Goal: Transaction & Acquisition: Purchase product/service

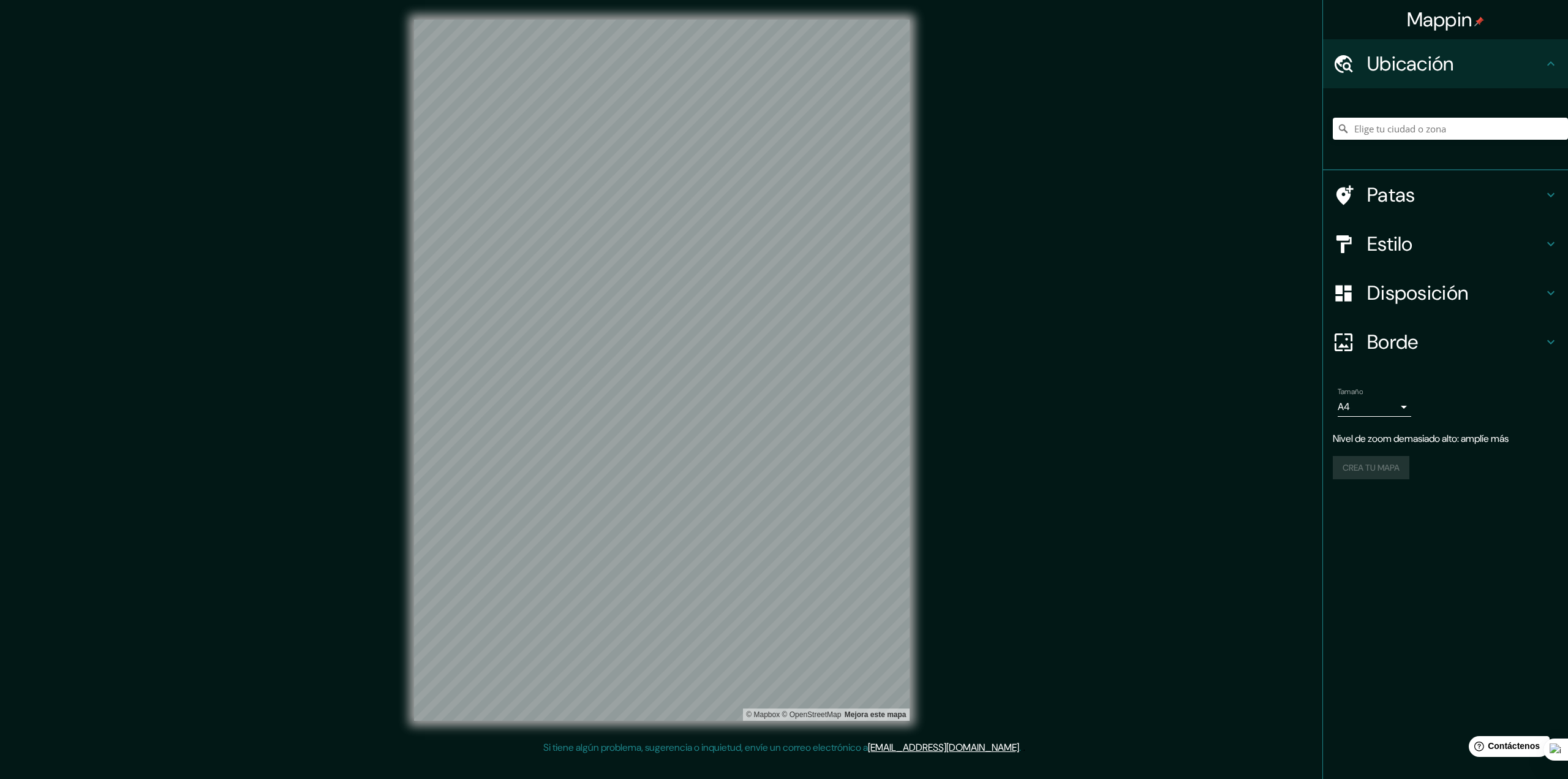
click at [1394, 233] on font "Estilo" at bounding box center [1390, 244] width 46 height 26
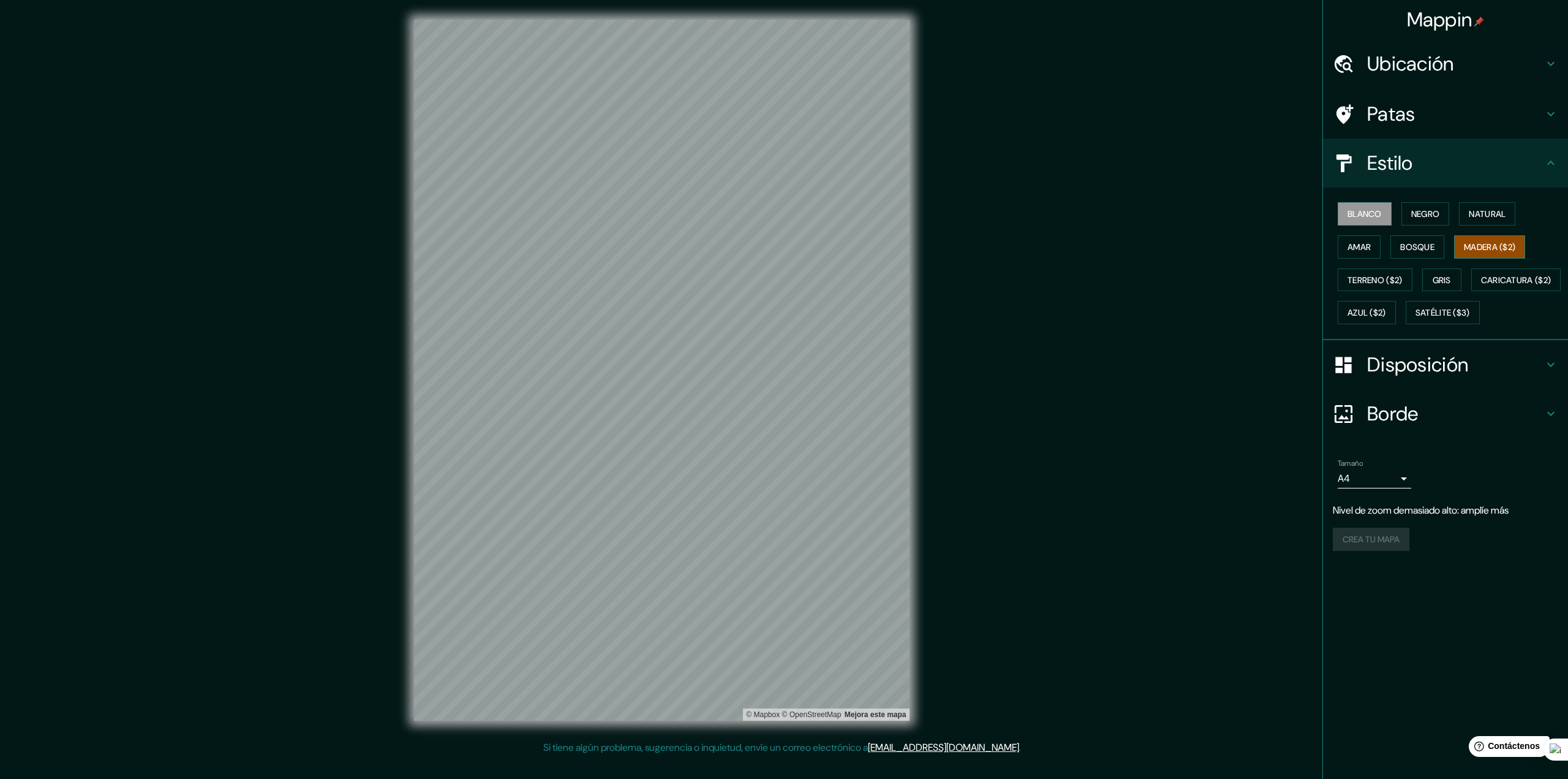
click at [1486, 242] on font "Madera ($2)" at bounding box center [1490, 246] width 51 height 11
click at [1482, 221] on font "Natural" at bounding box center [1487, 214] width 37 height 16
click at [1443, 277] on font "Gris" at bounding box center [1442, 280] width 19 height 11
click at [1396, 323] on button "Azul ($2)" at bounding box center [1367, 313] width 58 height 23
click at [1481, 286] on font "Caricatura ($2)" at bounding box center [1517, 280] width 71 height 11
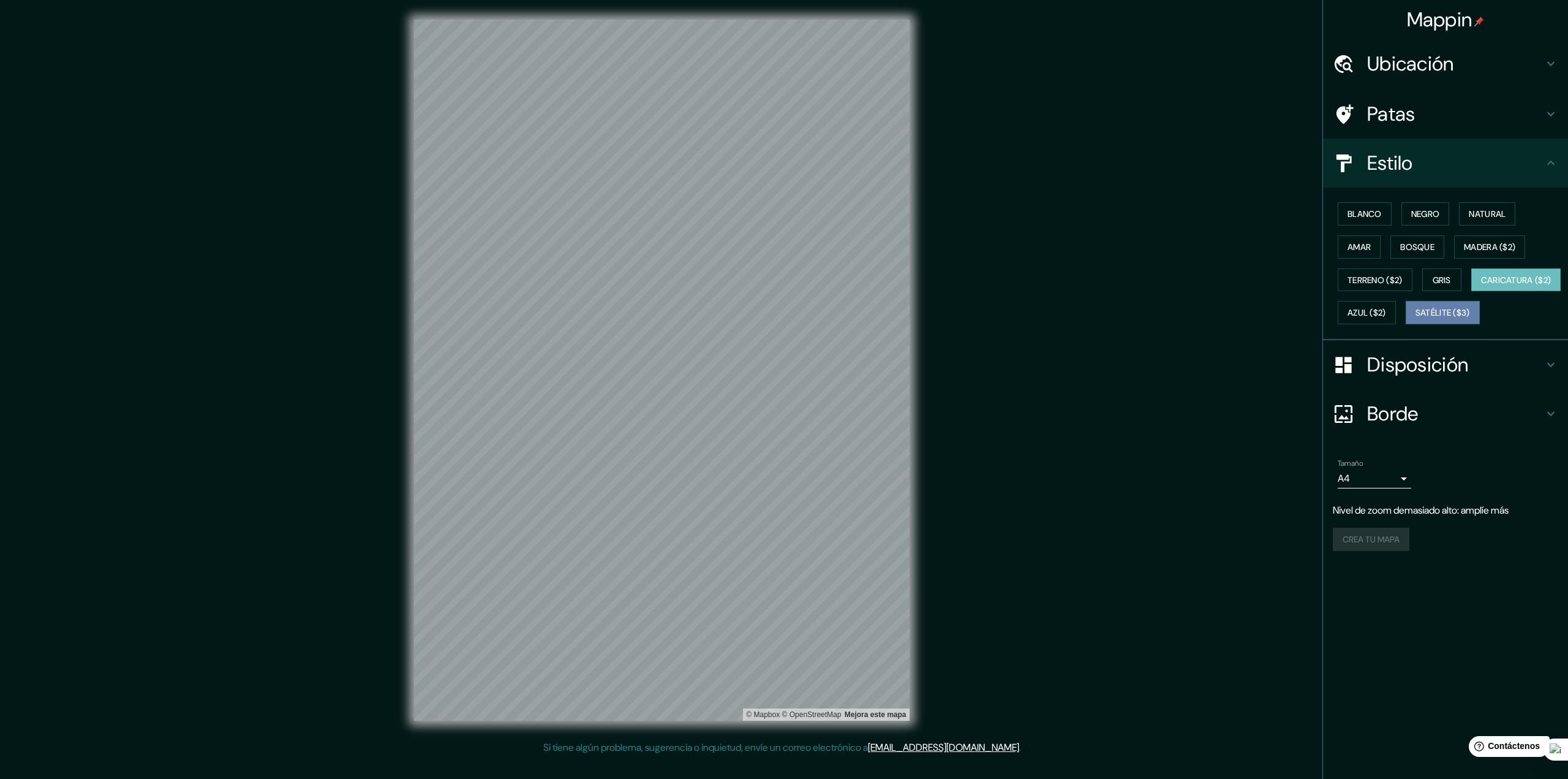
click at [1416, 318] on font "Satélite ($3)" at bounding box center [1443, 313] width 55 height 11
click at [1373, 273] on font "Terreno ($2)" at bounding box center [1376, 280] width 55 height 16
click at [1488, 243] on font "Madera ($2)" at bounding box center [1490, 246] width 51 height 11
click at [1382, 281] on font "Terreno ($2)" at bounding box center [1376, 280] width 55 height 11
click at [1485, 252] on font "Madera ($2)" at bounding box center [1490, 246] width 51 height 16
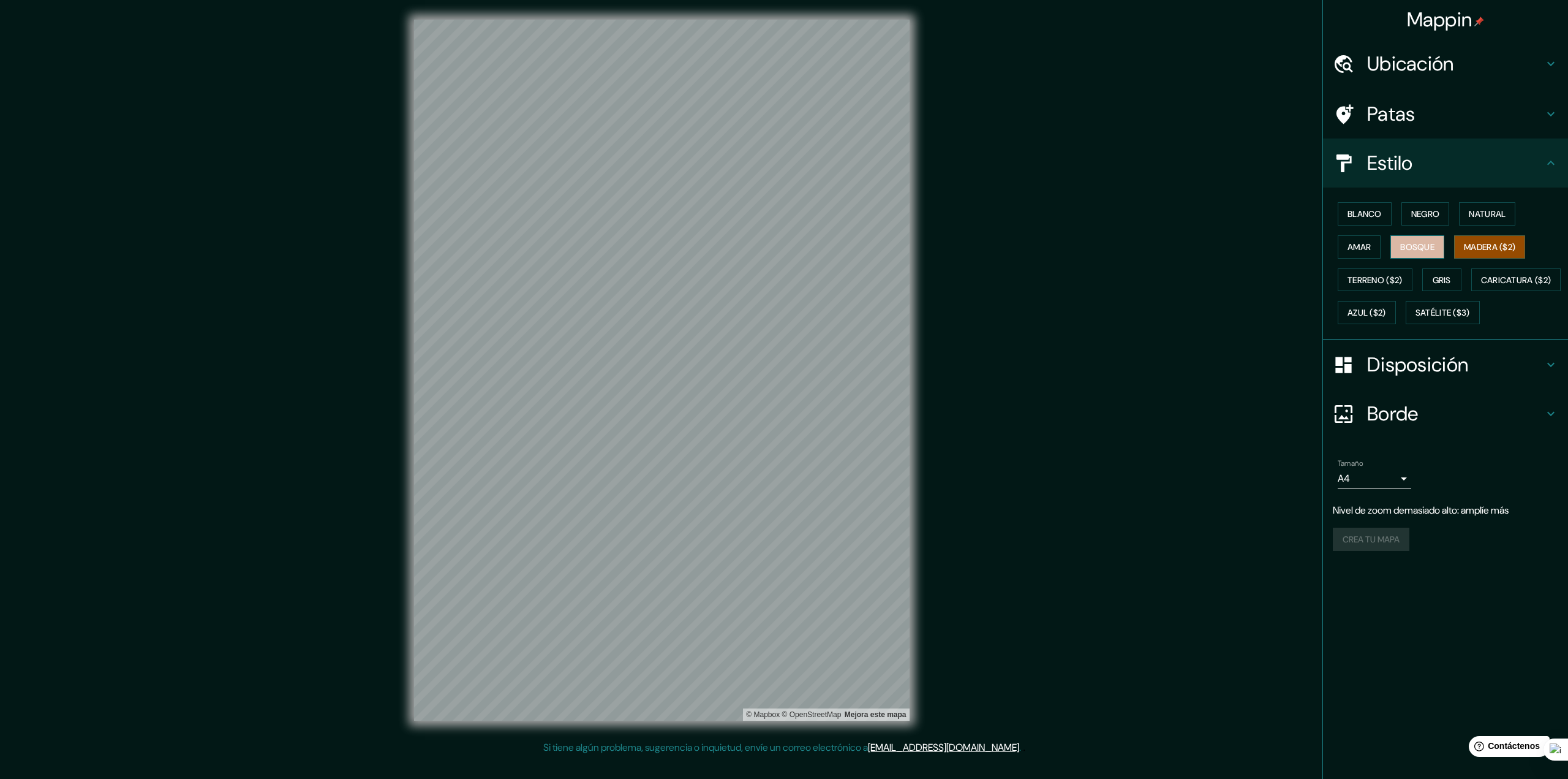
click at [1415, 254] on font "Bosque" at bounding box center [1417, 246] width 34 height 16
click at [1477, 250] on font "Madera ($2)" at bounding box center [1490, 246] width 51 height 11
click at [1398, 279] on font "Terreno ($2)" at bounding box center [1376, 280] width 55 height 11
click at [1480, 244] on font "Madera ($2)" at bounding box center [1490, 246] width 51 height 11
click at [1043, 247] on div "Mappin Ubicación Patas Estilo Blanco Negro Natural [PERSON_NAME] ($2) Terreno (…" at bounding box center [784, 380] width 1568 height 760
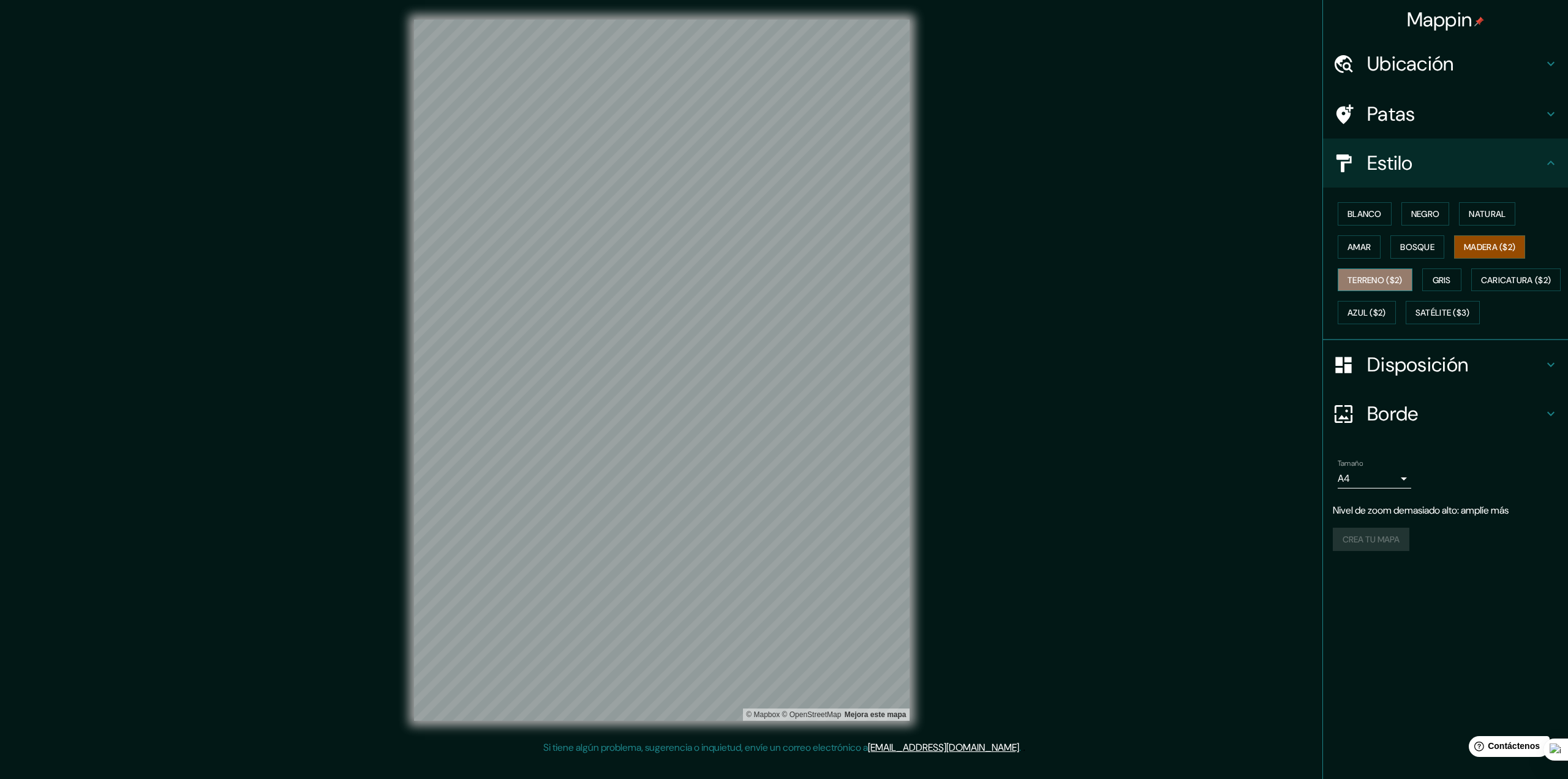
click at [1387, 275] on font "Terreno ($2)" at bounding box center [1376, 280] width 55 height 11
click at [1387, 306] on font "Azul ($2)" at bounding box center [1367, 312] width 39 height 16
click at [1377, 273] on font "Terreno ($2)" at bounding box center [1376, 280] width 55 height 16
click at [1462, 273] on button "Gris" at bounding box center [1442, 280] width 39 height 23
click at [1387, 308] on font "Azul ($2)" at bounding box center [1367, 313] width 39 height 11
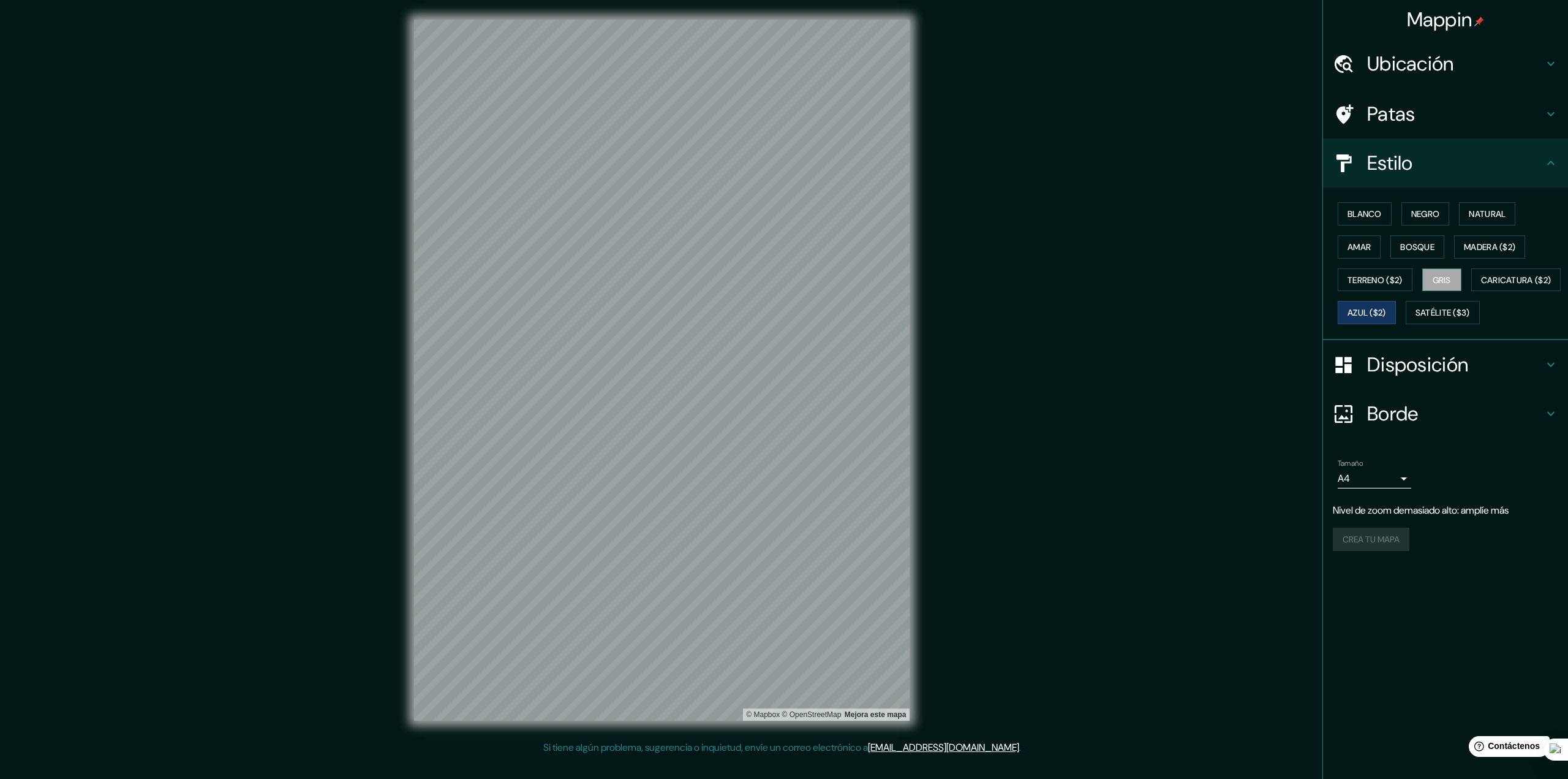
click at [1441, 288] on button "Gris" at bounding box center [1442, 280] width 39 height 23
click at [1481, 286] on font "Caricatura ($2)" at bounding box center [1517, 280] width 71 height 11
click at [1416, 318] on font "Satélite ($3)" at bounding box center [1443, 313] width 55 height 11
click at [1396, 313] on button "Azul ($2)" at bounding box center [1367, 313] width 58 height 23
click at [1475, 209] on font "Natural" at bounding box center [1487, 214] width 37 height 11
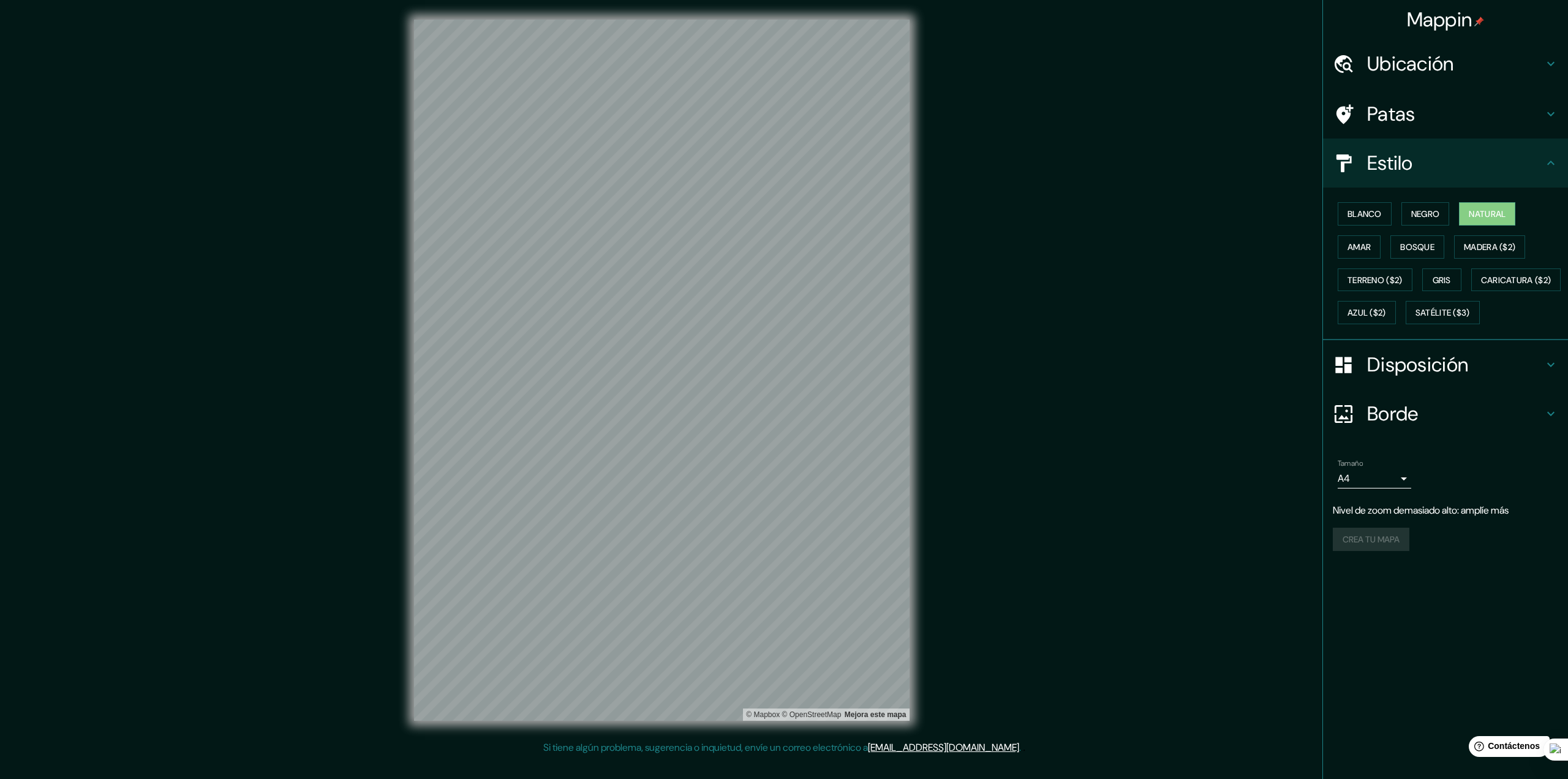
click at [1478, 230] on div "Blanco Negro Natural Amar Bosque Madera ($2) Terreno ($2) Gris Caricatura ($2) …" at bounding box center [1451, 263] width 235 height 132
click at [1480, 241] on font "Madera ($2)" at bounding box center [1490, 246] width 51 height 11
click at [1382, 275] on font "Terreno ($2)" at bounding box center [1376, 280] width 55 height 11
drag, startPoint x: 933, startPoint y: 197, endPoint x: 1293, endPoint y: 536, distance: 494.5
click at [1285, 544] on div "Mappin Ubicación Patas Estilo Blanco Negro Natural [PERSON_NAME] ($2) Terreno (…" at bounding box center [784, 380] width 1568 height 760
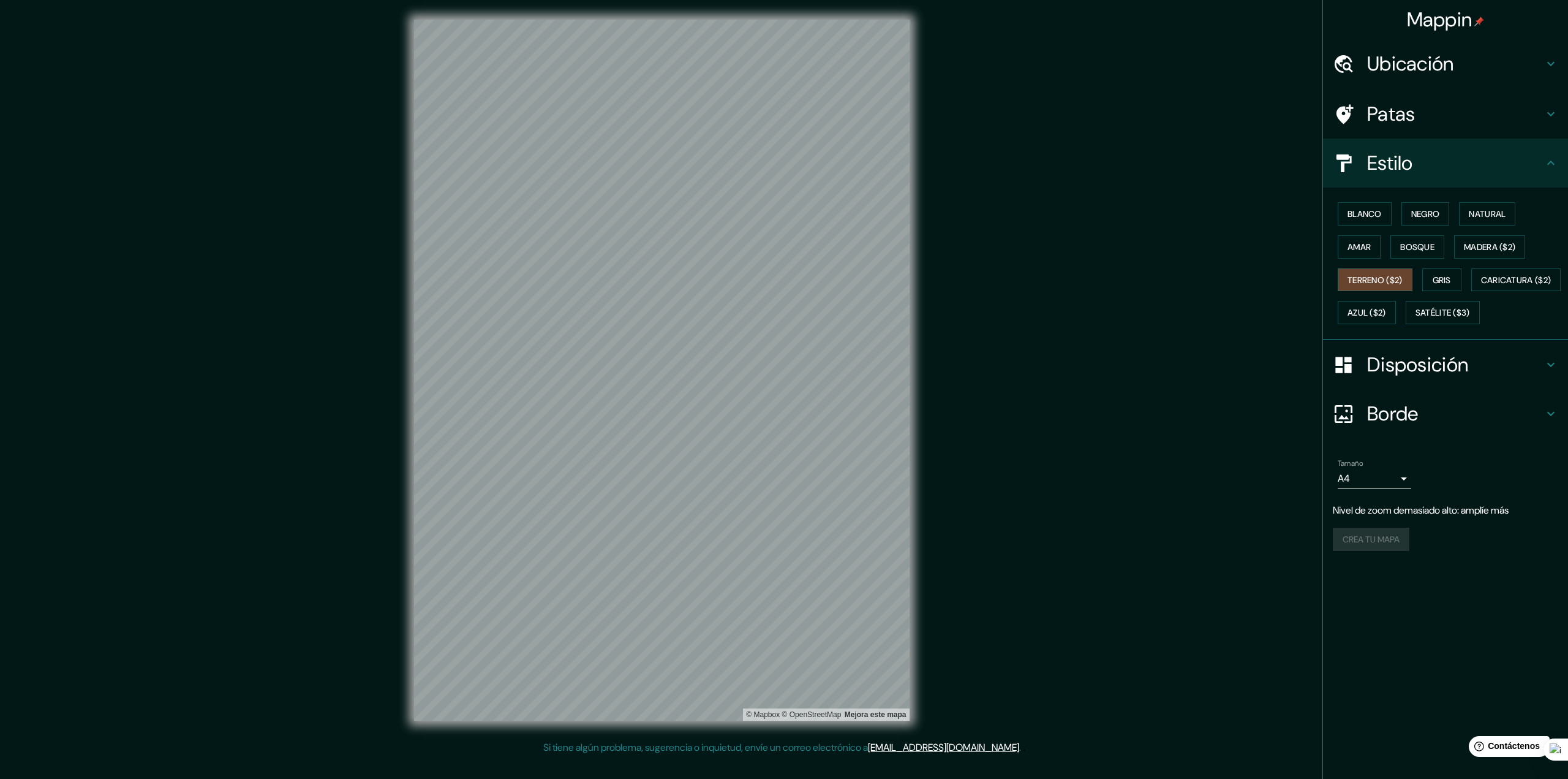
click at [1335, 551] on div "Crea tu mapa" at bounding box center [1446, 539] width 226 height 23
click at [1375, 517] on body "Mappin Ubicación Patas Estilo Blanco Negro Natural Amar Bosque Madera ($2) Terr…" at bounding box center [784, 389] width 1568 height 779
click at [1356, 556] on font "A3" at bounding box center [1354, 560] width 12 height 13
click at [1385, 509] on body "Mappin Ubicación Patas Estilo Blanco Negro Natural Amar Bosque Madera ($2) Terr…" at bounding box center [784, 389] width 1568 height 779
click at [1363, 531] on li "A4" at bounding box center [1374, 537] width 73 height 23
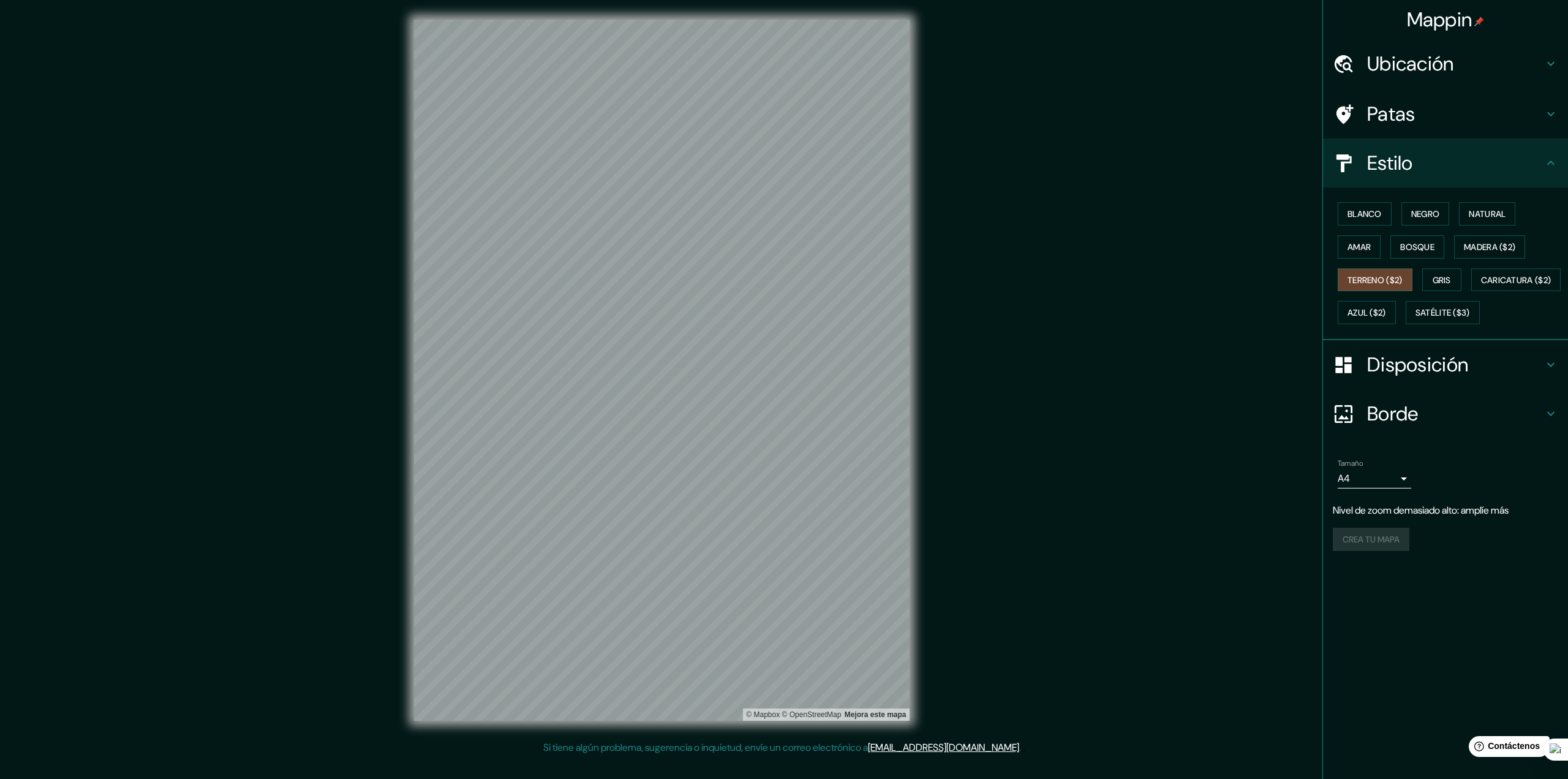
click at [1352, 551] on div "Crea tu mapa" at bounding box center [1446, 539] width 226 height 23
click at [1356, 551] on div "Crea tu mapa" at bounding box center [1446, 539] width 226 height 23
click at [1358, 551] on div "Crea tu mapa" at bounding box center [1446, 539] width 226 height 23
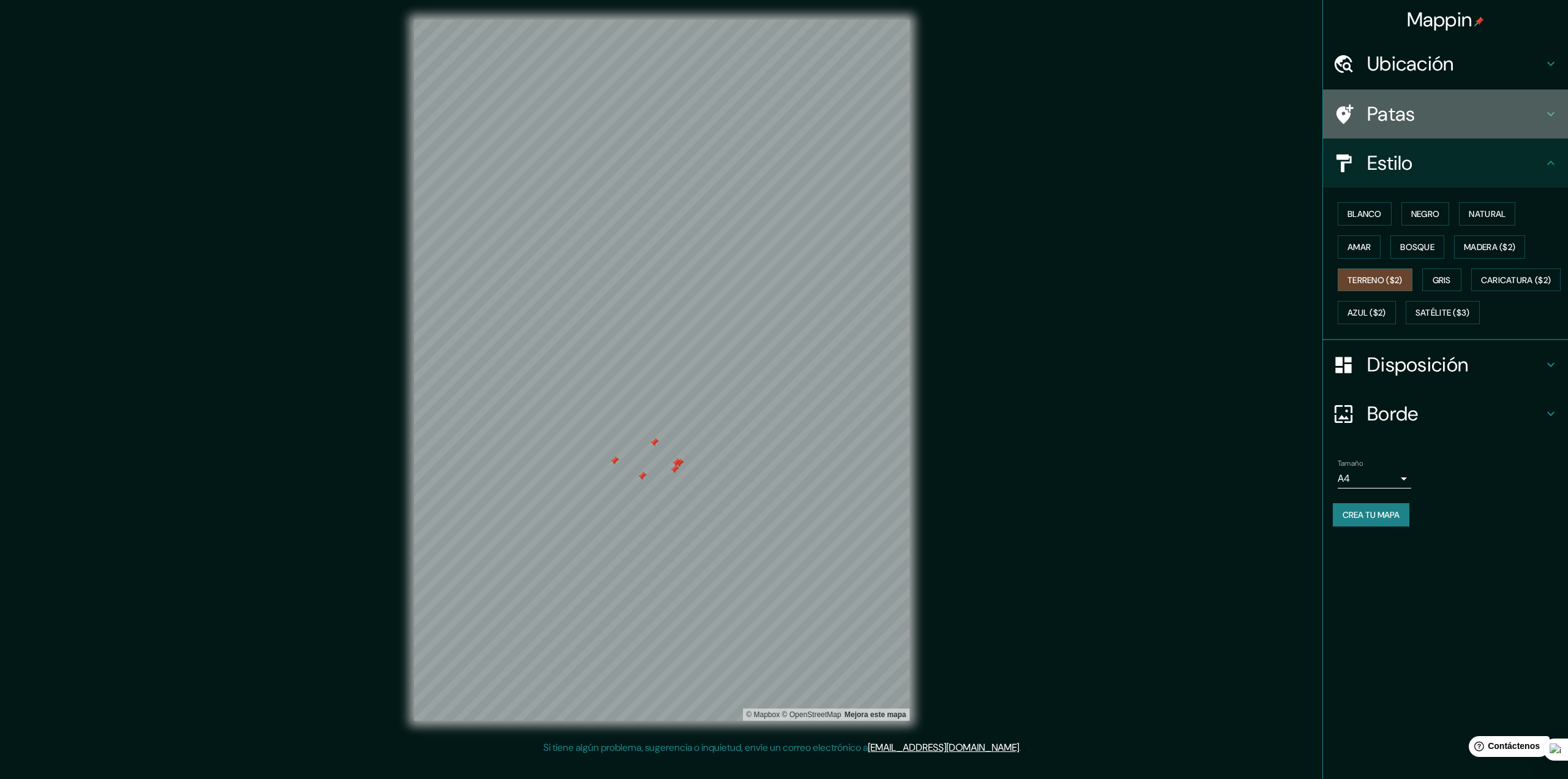
click at [1431, 121] on h4 "Patas" at bounding box center [1455, 114] width 176 height 24
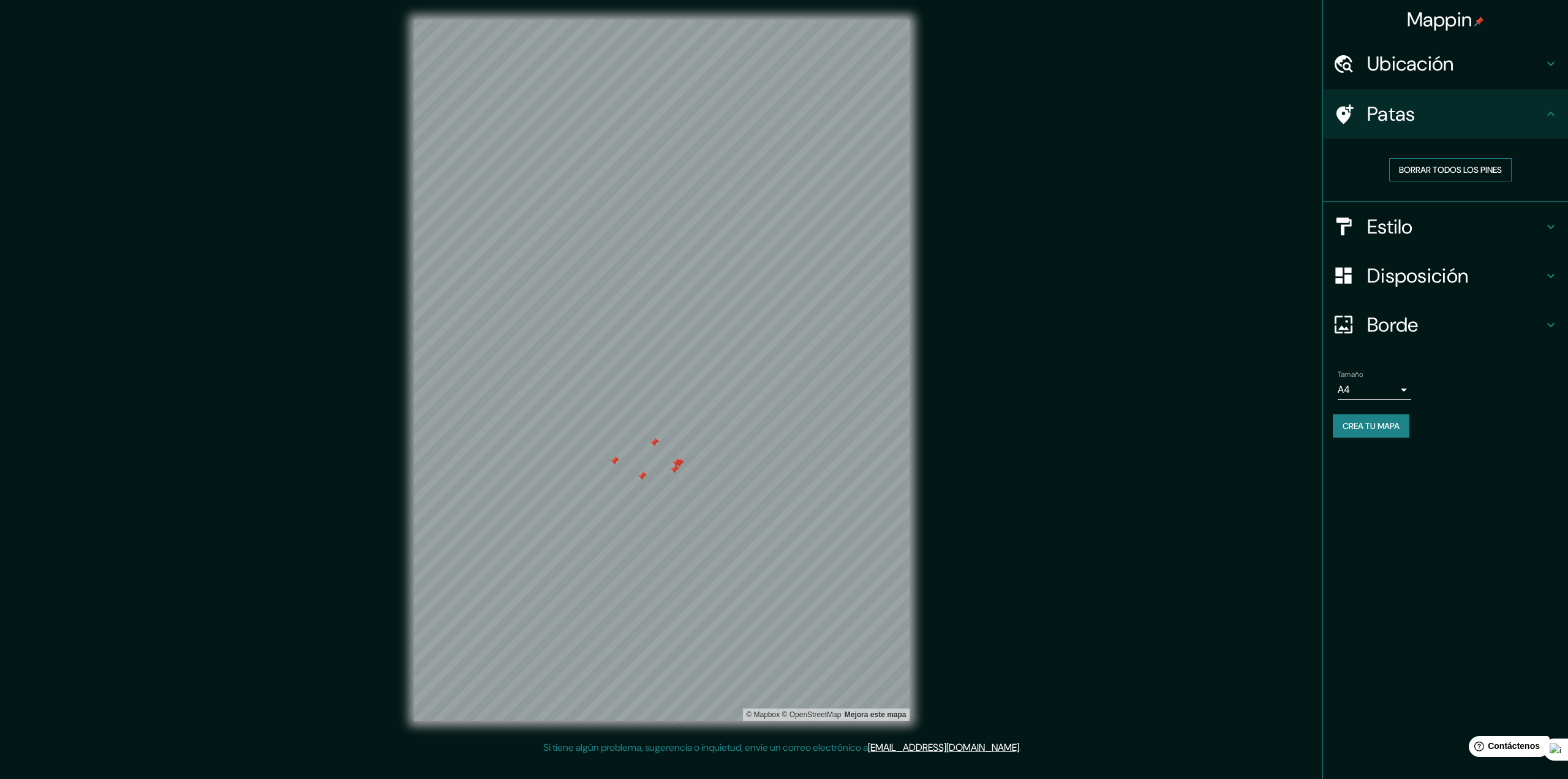
click at [1422, 170] on font "Borrar todos los pines" at bounding box center [1451, 169] width 103 height 11
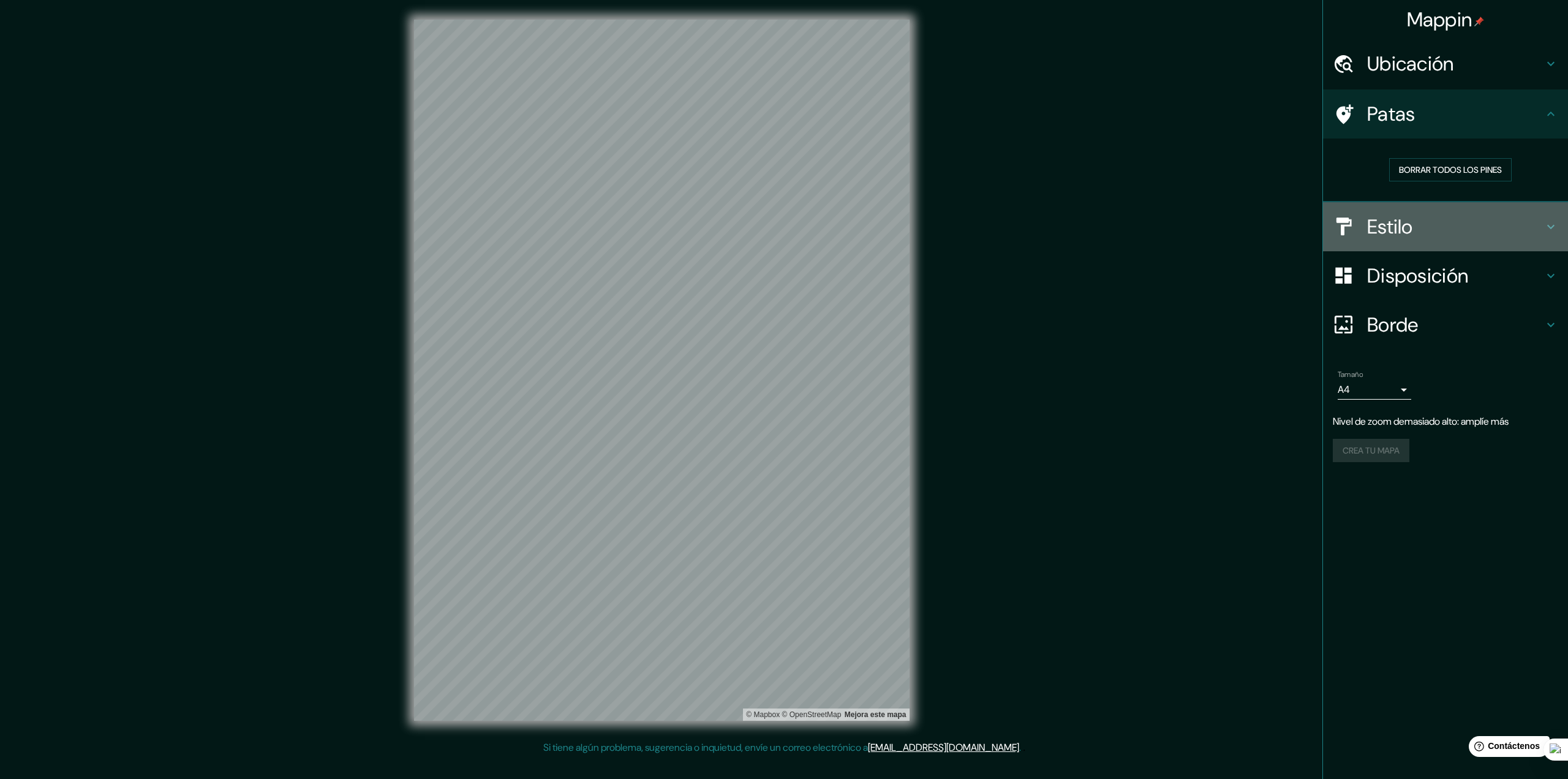
click at [1409, 221] on font "Estilo" at bounding box center [1390, 226] width 46 height 26
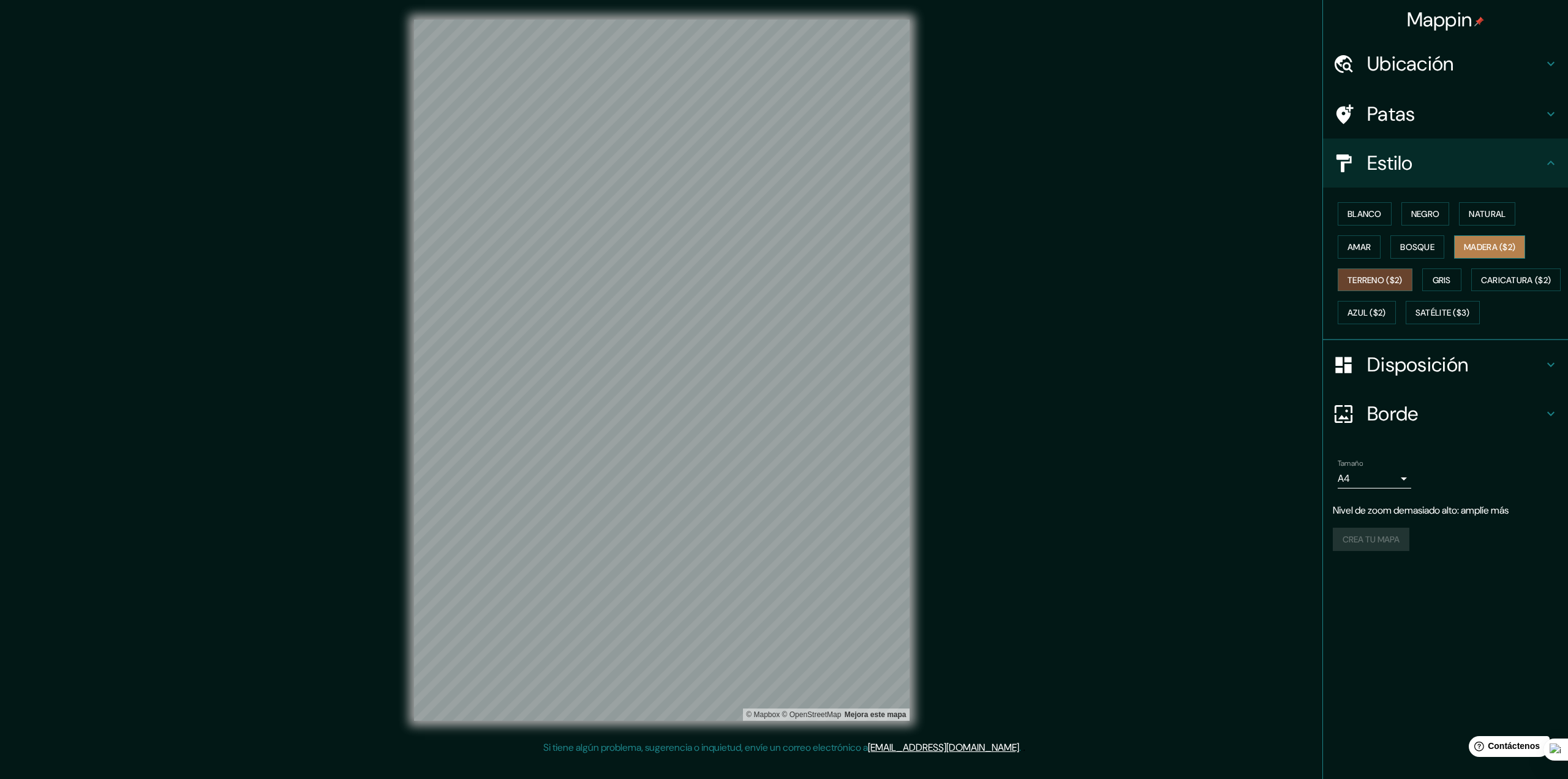
click at [1504, 247] on font "Madera ($2)" at bounding box center [1490, 246] width 51 height 11
click at [1393, 276] on font "Terreno ($2)" at bounding box center [1376, 280] width 55 height 11
click at [1487, 255] on button "Madera ($2)" at bounding box center [1490, 247] width 71 height 23
click at [1406, 289] on button "Terreno ($2)" at bounding box center [1375, 280] width 75 height 23
click at [1533, 249] on div "Blanco Negro Natural Amar Bosque Madera ($2) Terreno ($2) Gris Caricatura ($2) …" at bounding box center [1451, 263] width 235 height 132
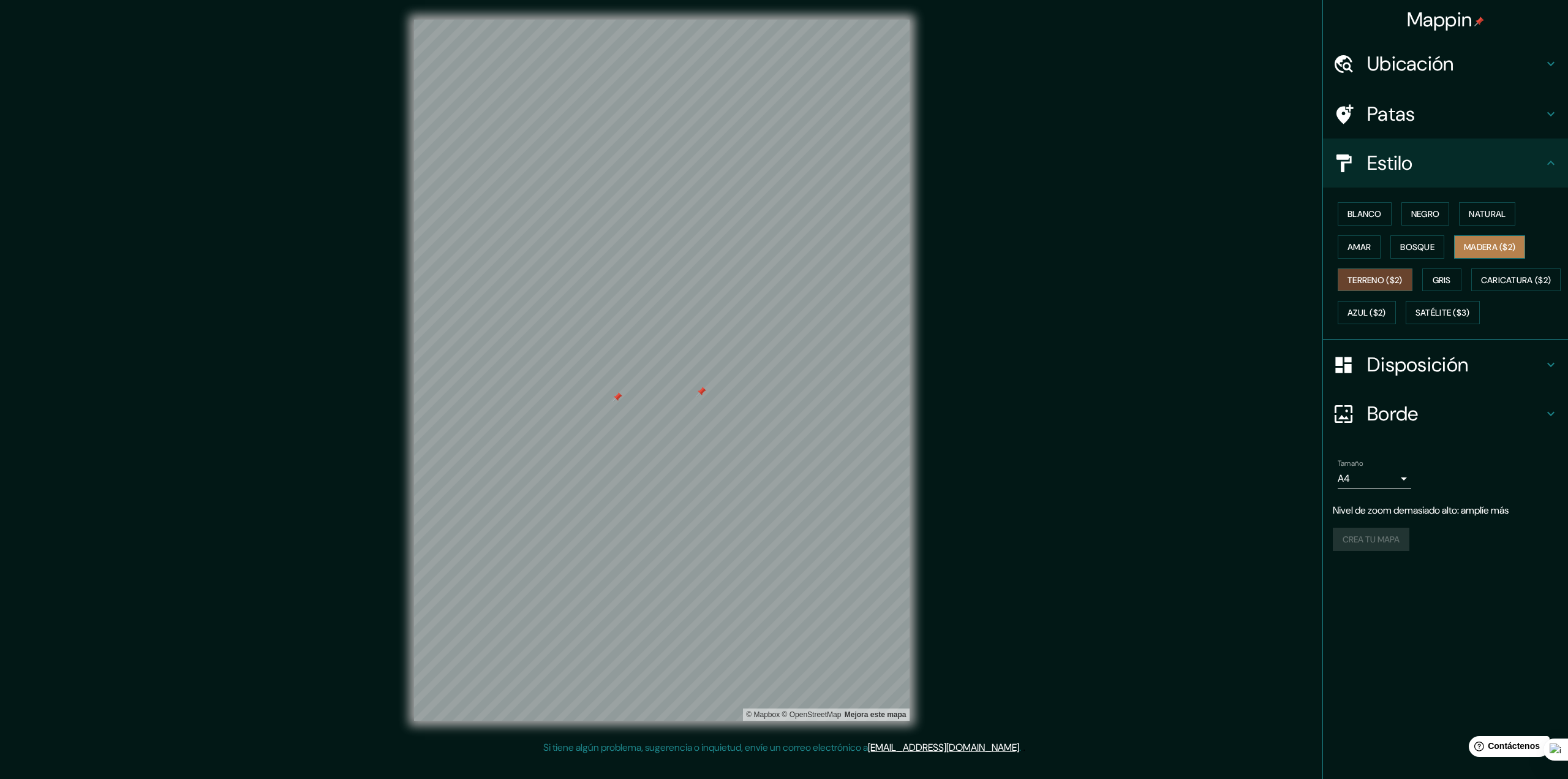
click at [1516, 248] on font "Madera ($2)" at bounding box center [1490, 246] width 51 height 11
click at [1418, 257] on button "Bosque" at bounding box center [1418, 247] width 54 height 23
click at [1382, 275] on font "Terreno ($2)" at bounding box center [1376, 280] width 55 height 11
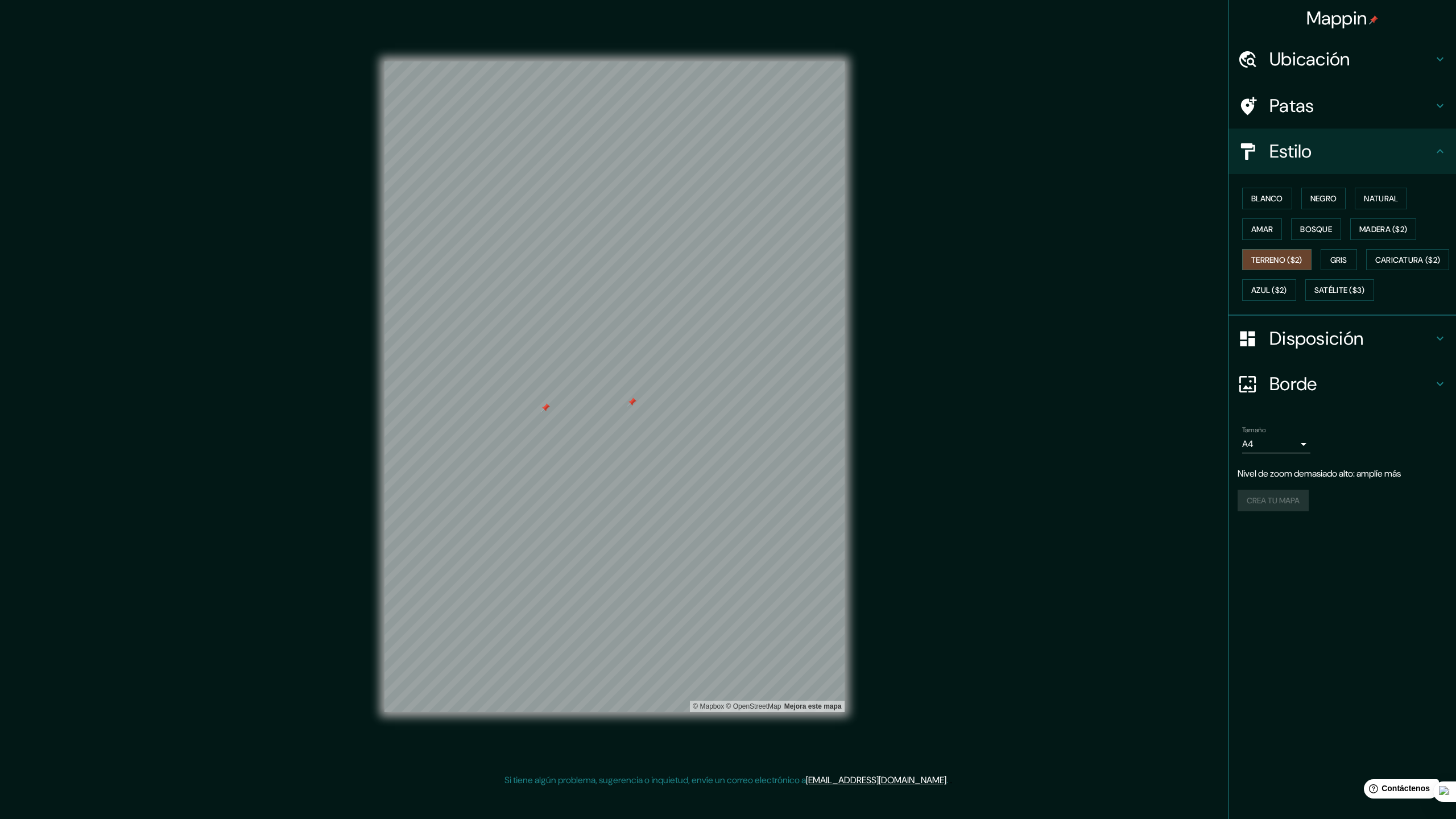
click at [1301, 407] on div "Borde" at bounding box center [1342, 384] width 228 height 45
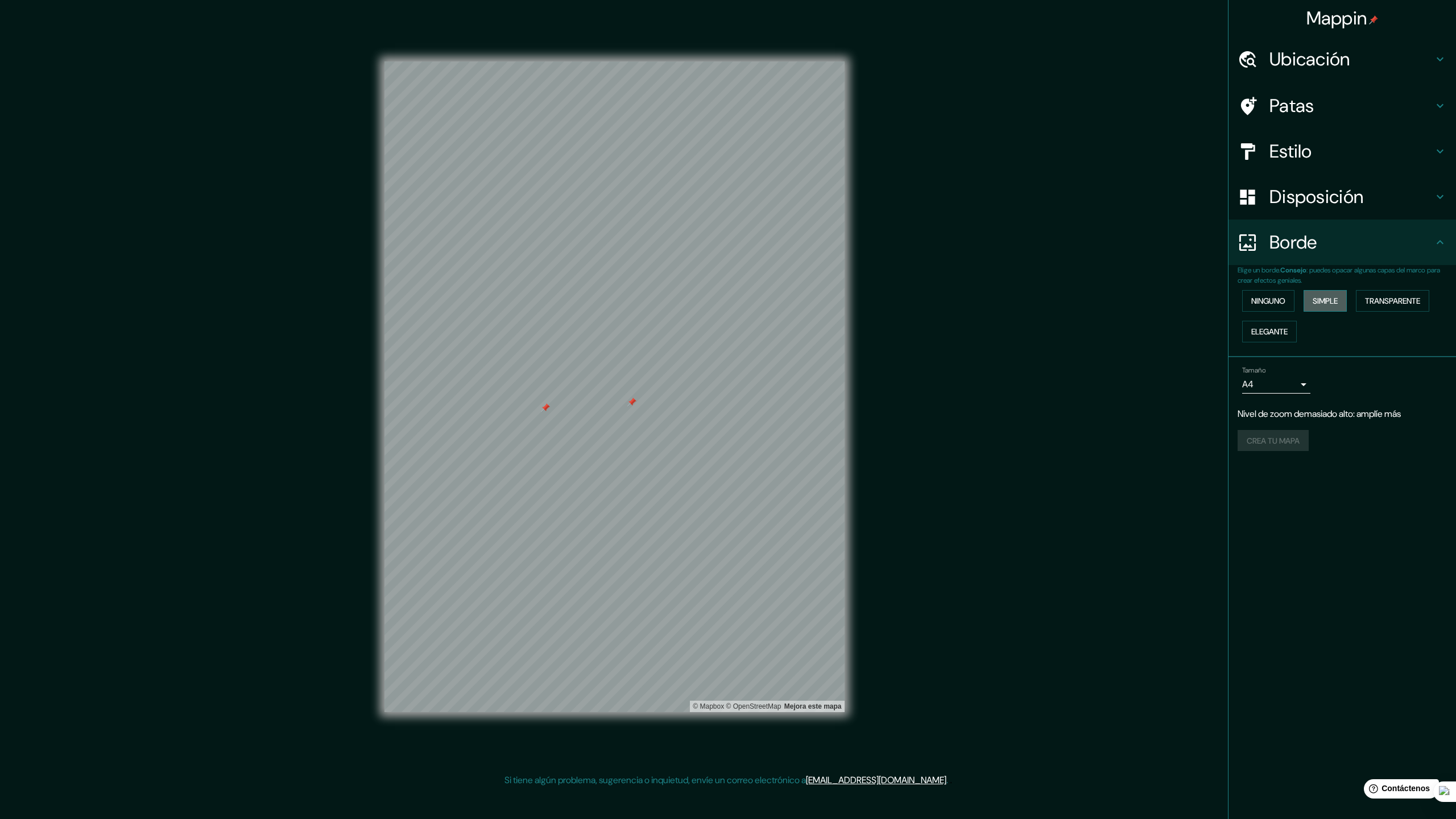
click at [1310, 310] on button "Simple" at bounding box center [1325, 301] width 43 height 21
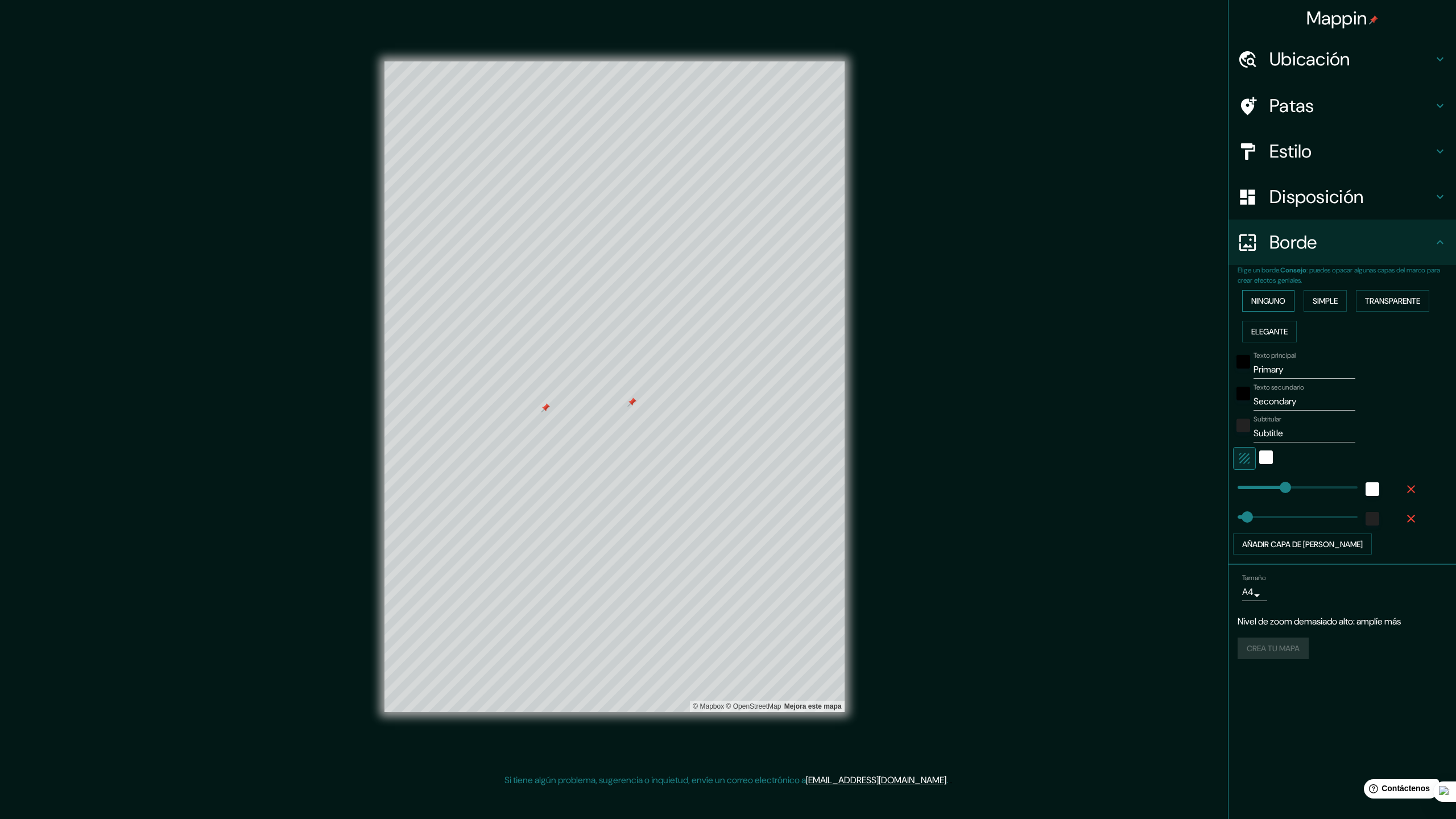
click at [1294, 304] on button "Ninguno" at bounding box center [1268, 301] width 53 height 21
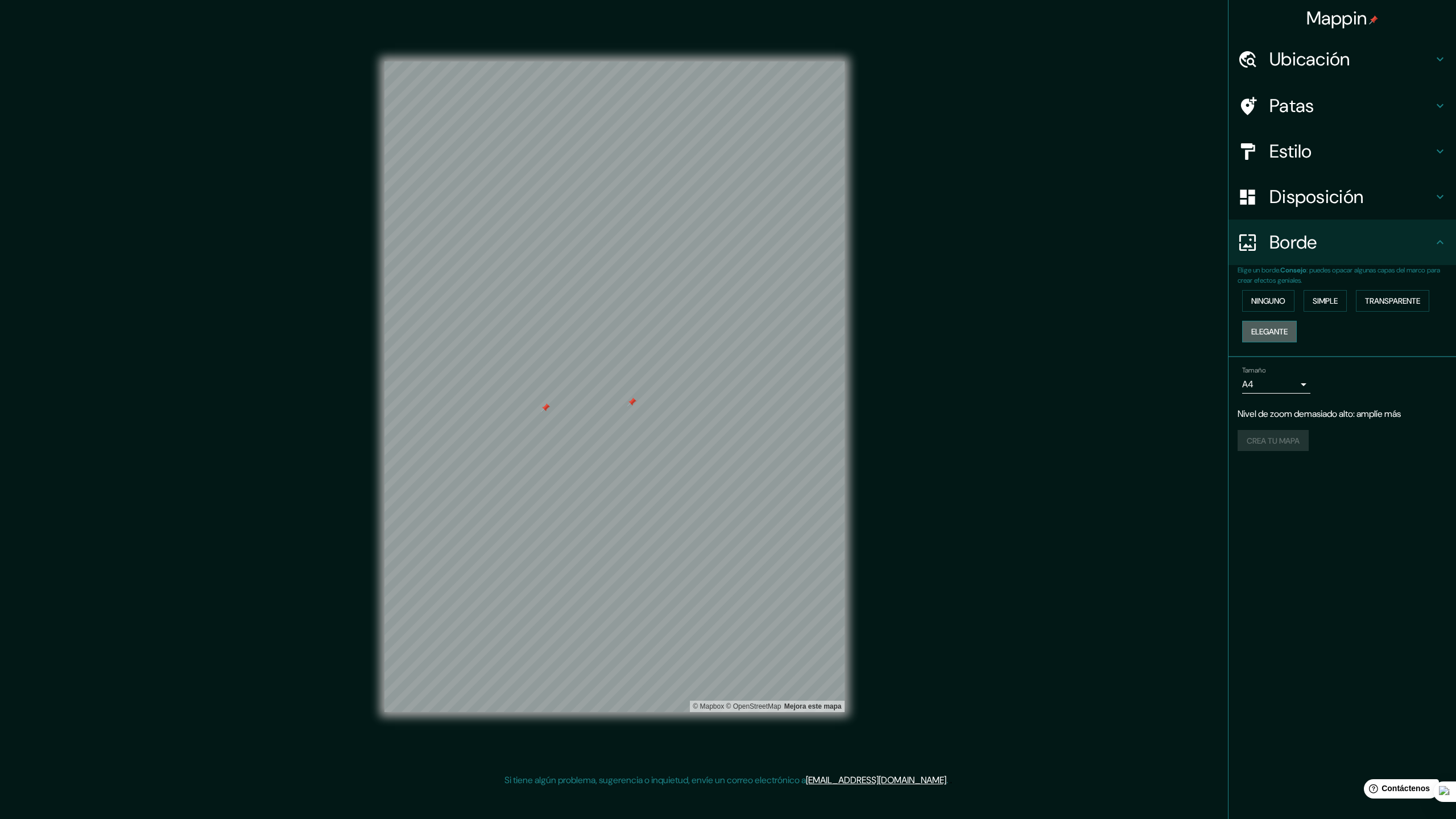
click at [1271, 341] on button "Elegante" at bounding box center [1269, 331] width 54 height 21
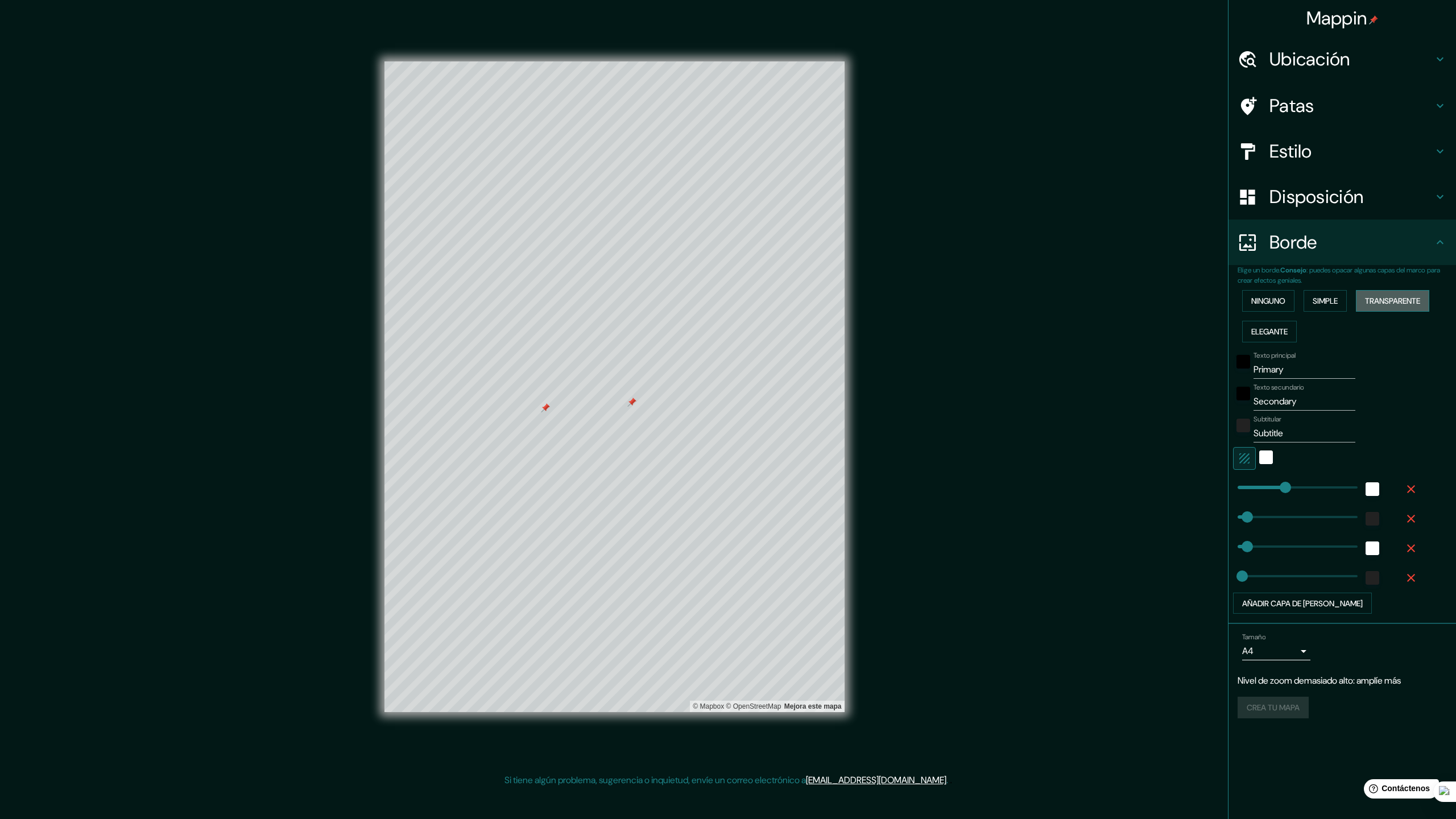
click at [1408, 310] on button "Transparente" at bounding box center [1393, 301] width 73 height 21
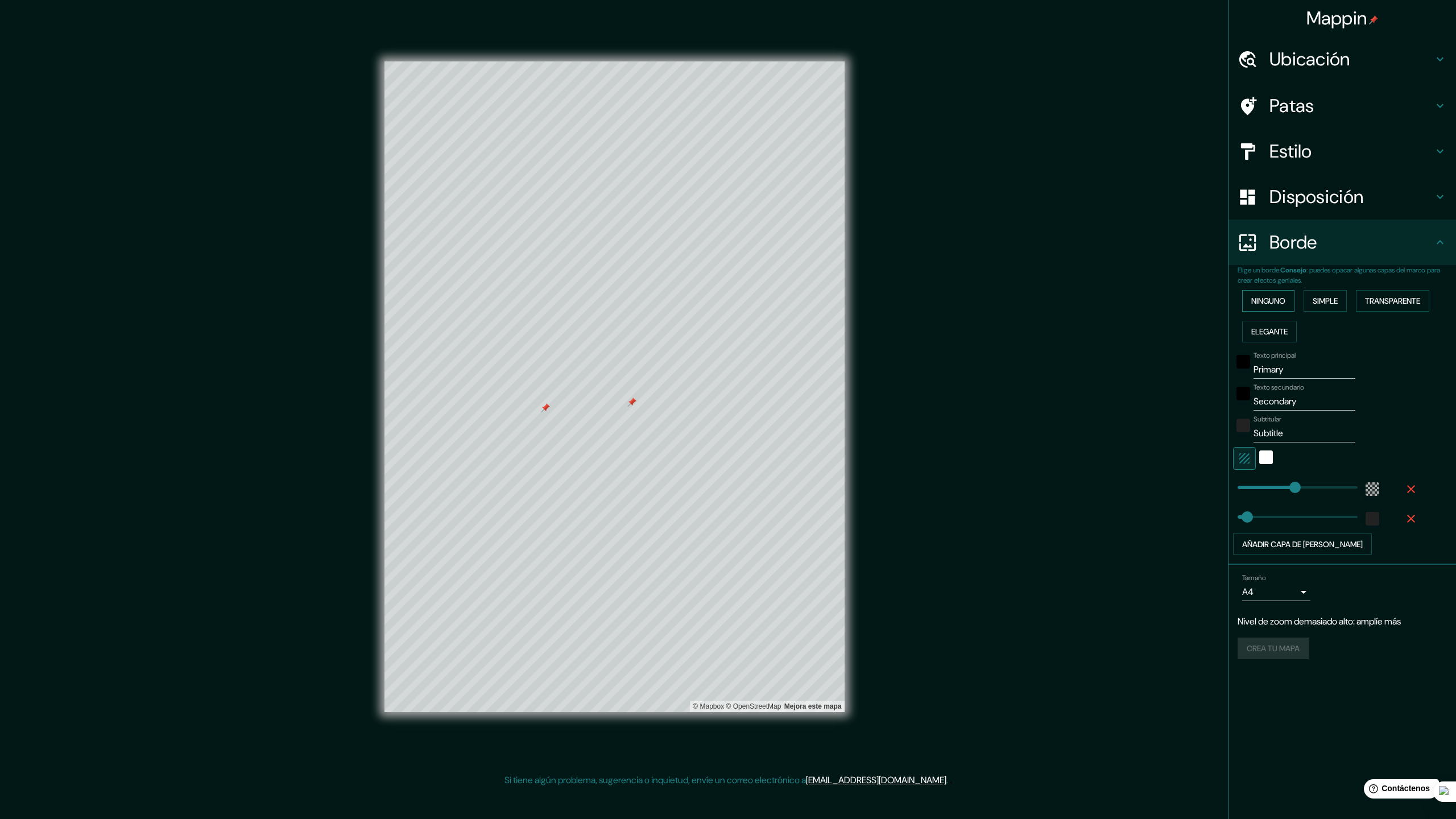
click at [1273, 306] on font "Ninguno" at bounding box center [1268, 300] width 34 height 15
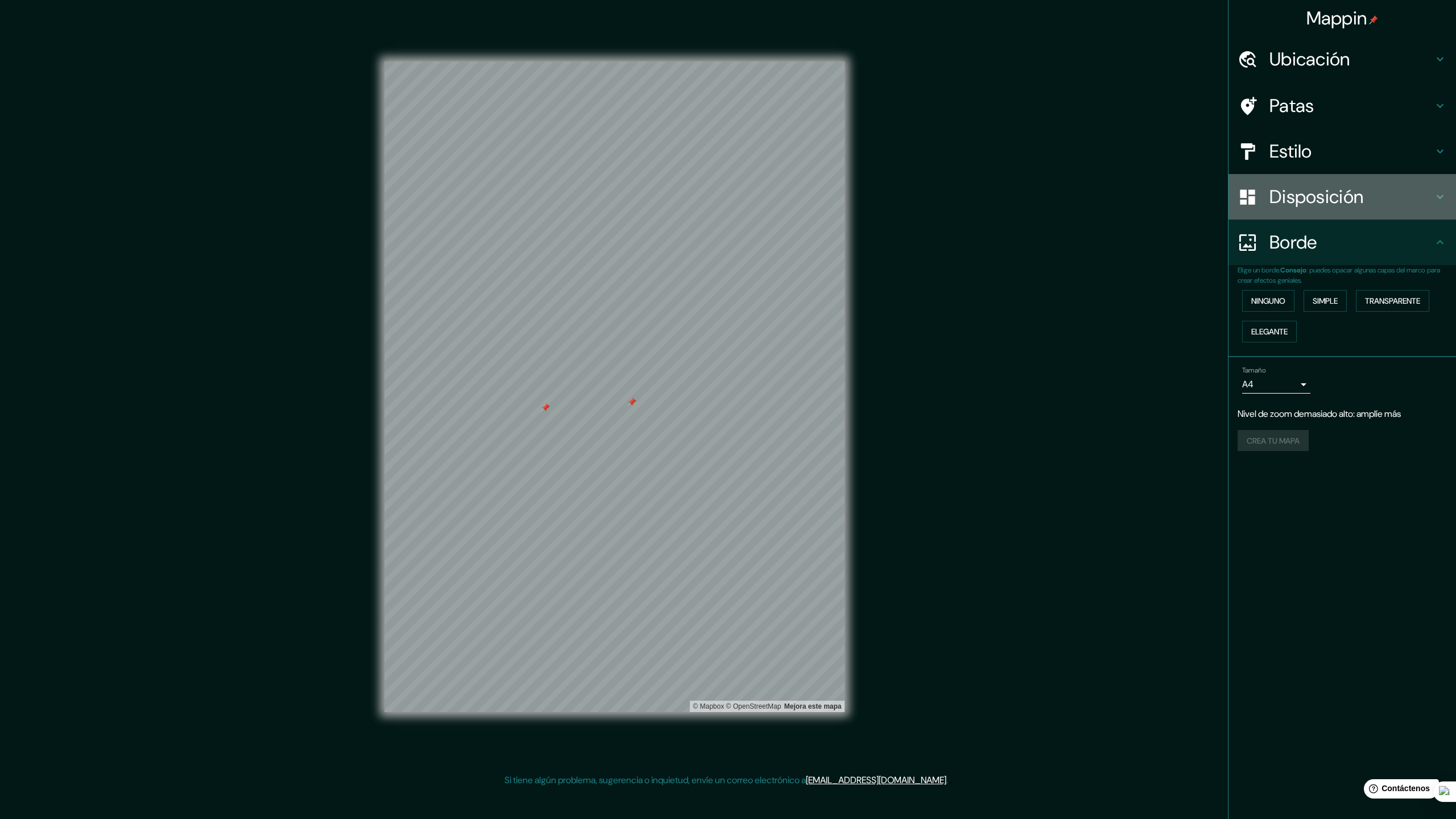
click at [1326, 205] on font "Disposición" at bounding box center [1316, 197] width 94 height 24
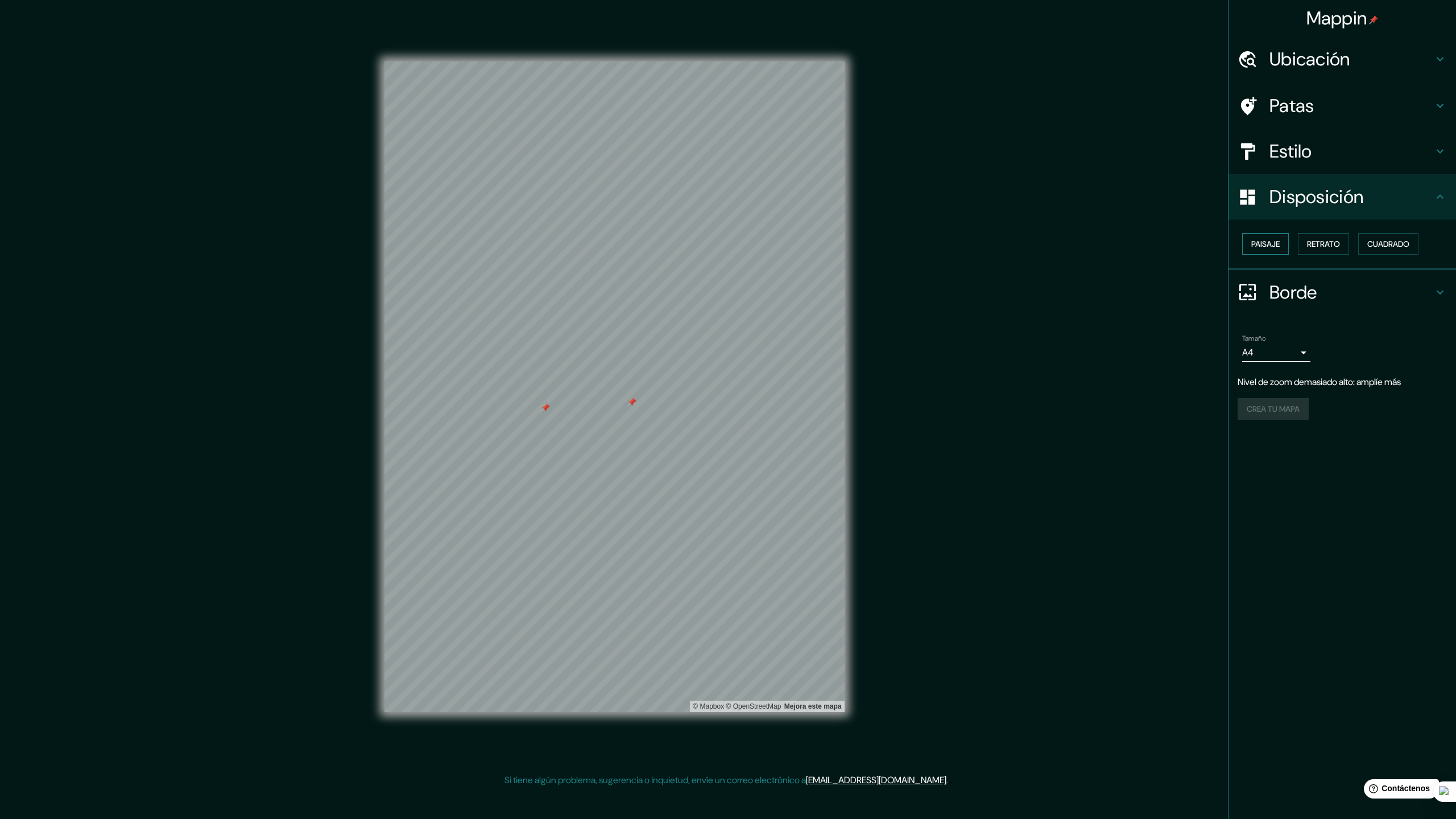
click at [1251, 252] on button "Paisaje" at bounding box center [1265, 244] width 47 height 21
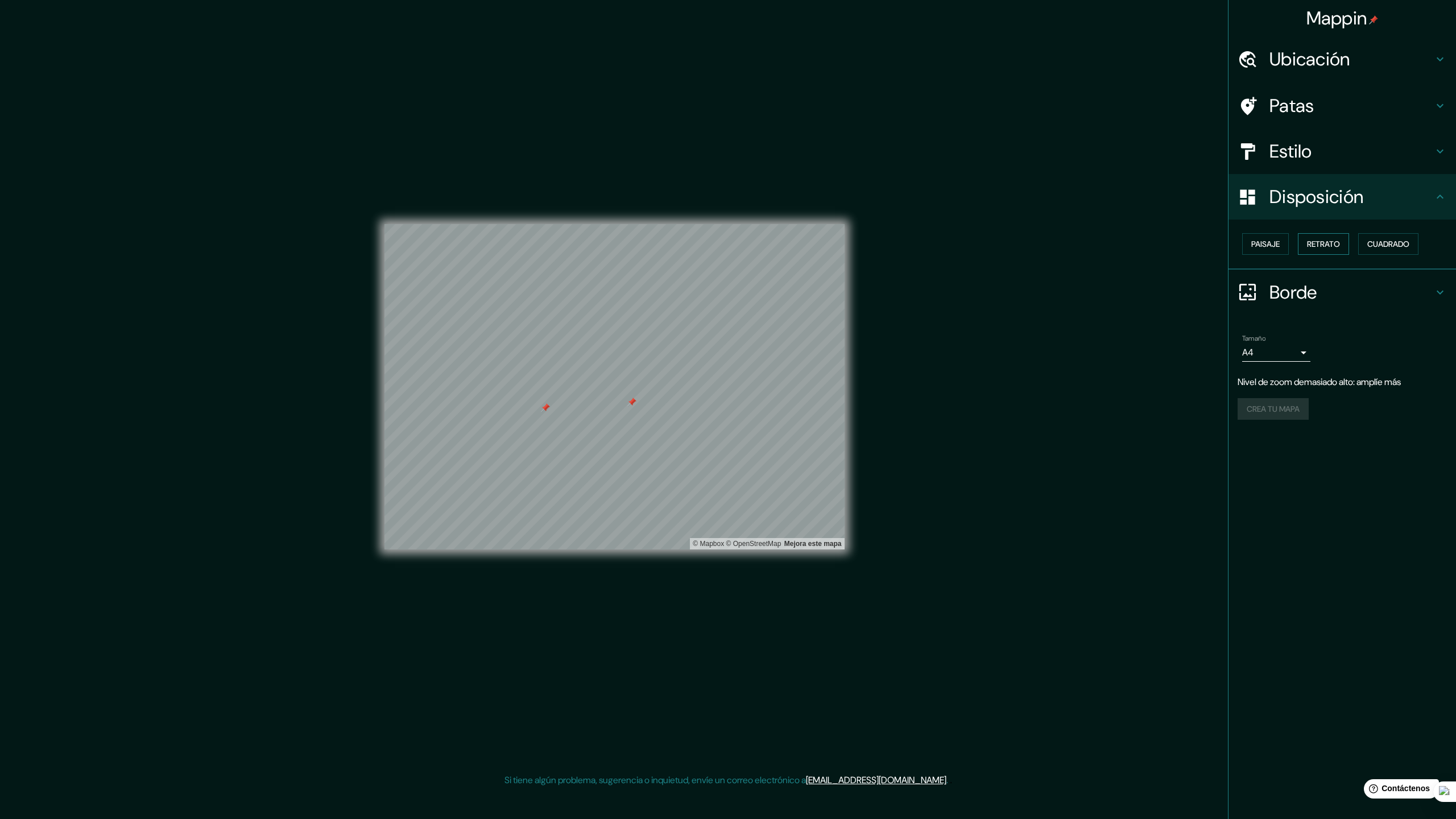
click at [1328, 247] on font "Retrato" at bounding box center [1323, 244] width 33 height 10
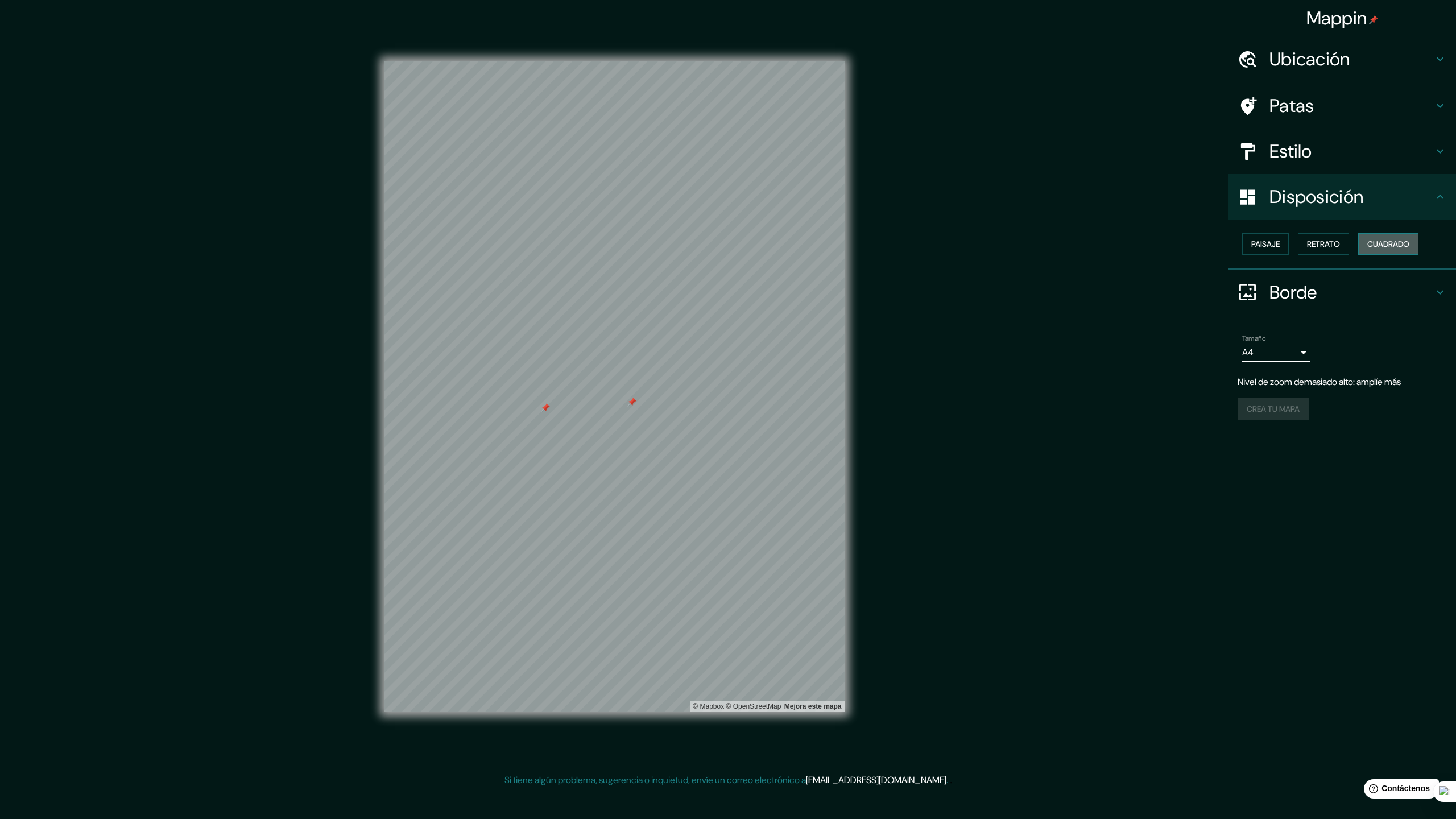
click at [1400, 249] on font "Cuadrado" at bounding box center [1389, 244] width 42 height 10
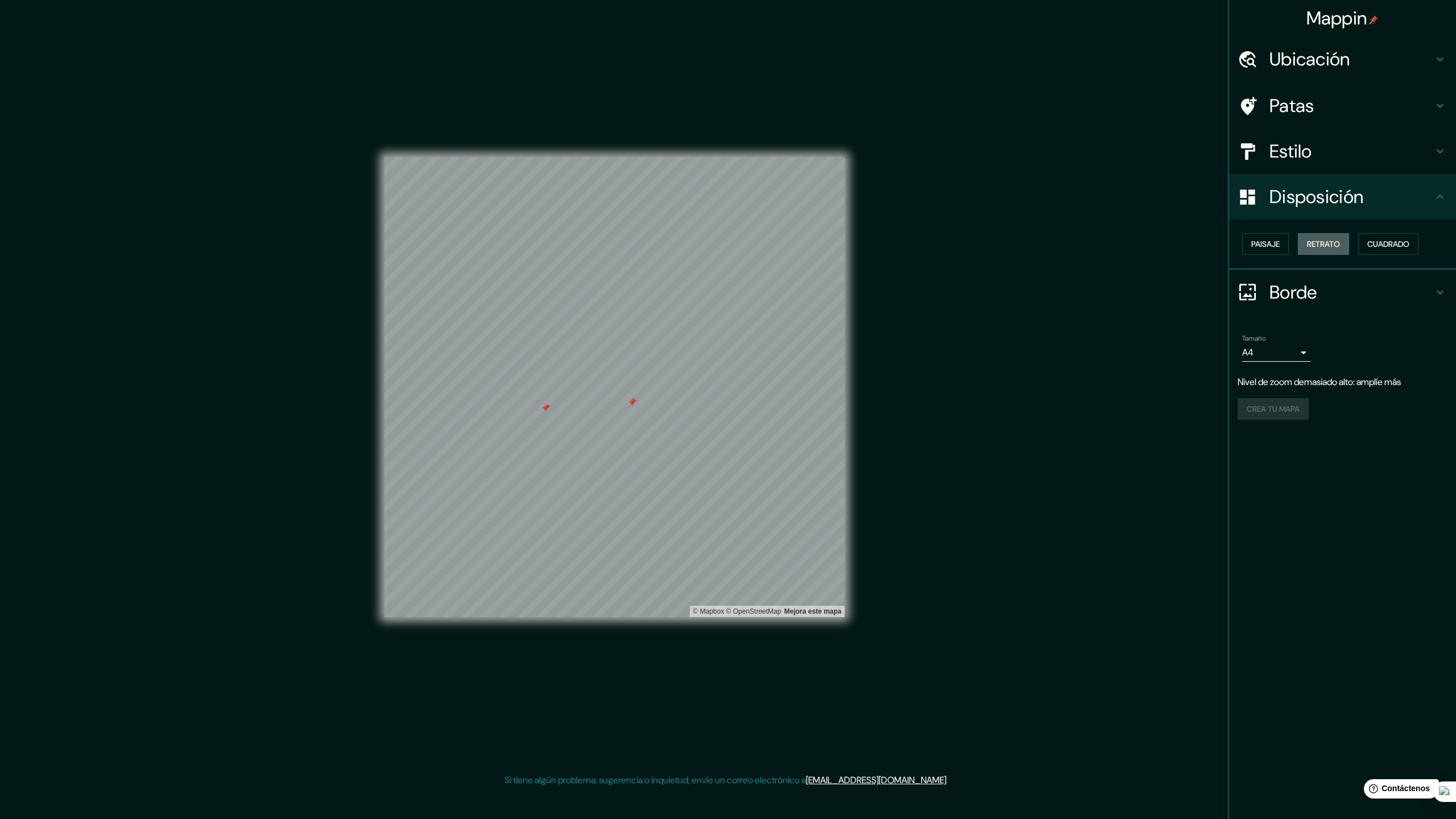
click at [1313, 245] on font "Retrato" at bounding box center [1323, 244] width 33 height 10
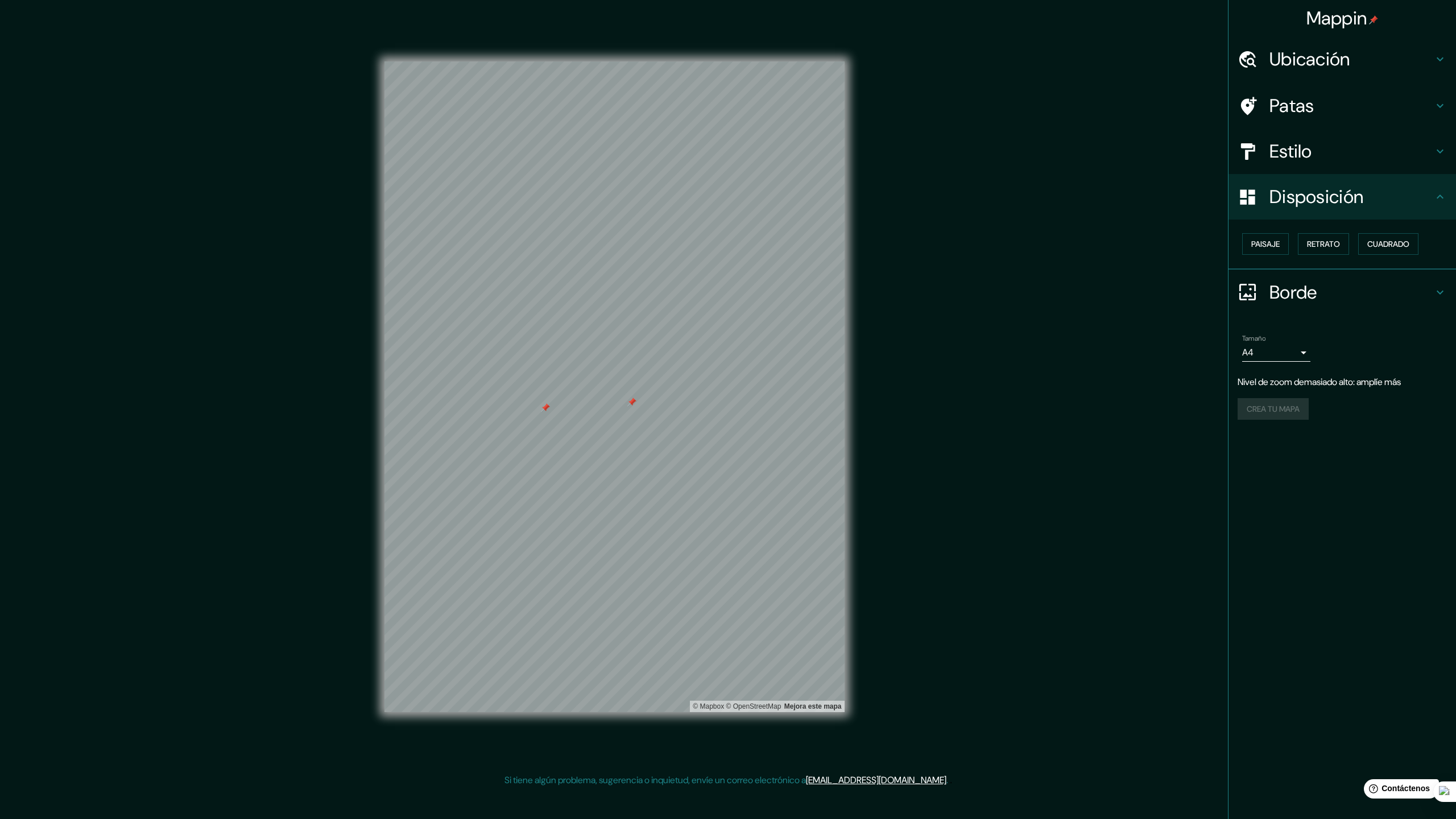
click at [1306, 167] on div "Estilo" at bounding box center [1342, 151] width 228 height 45
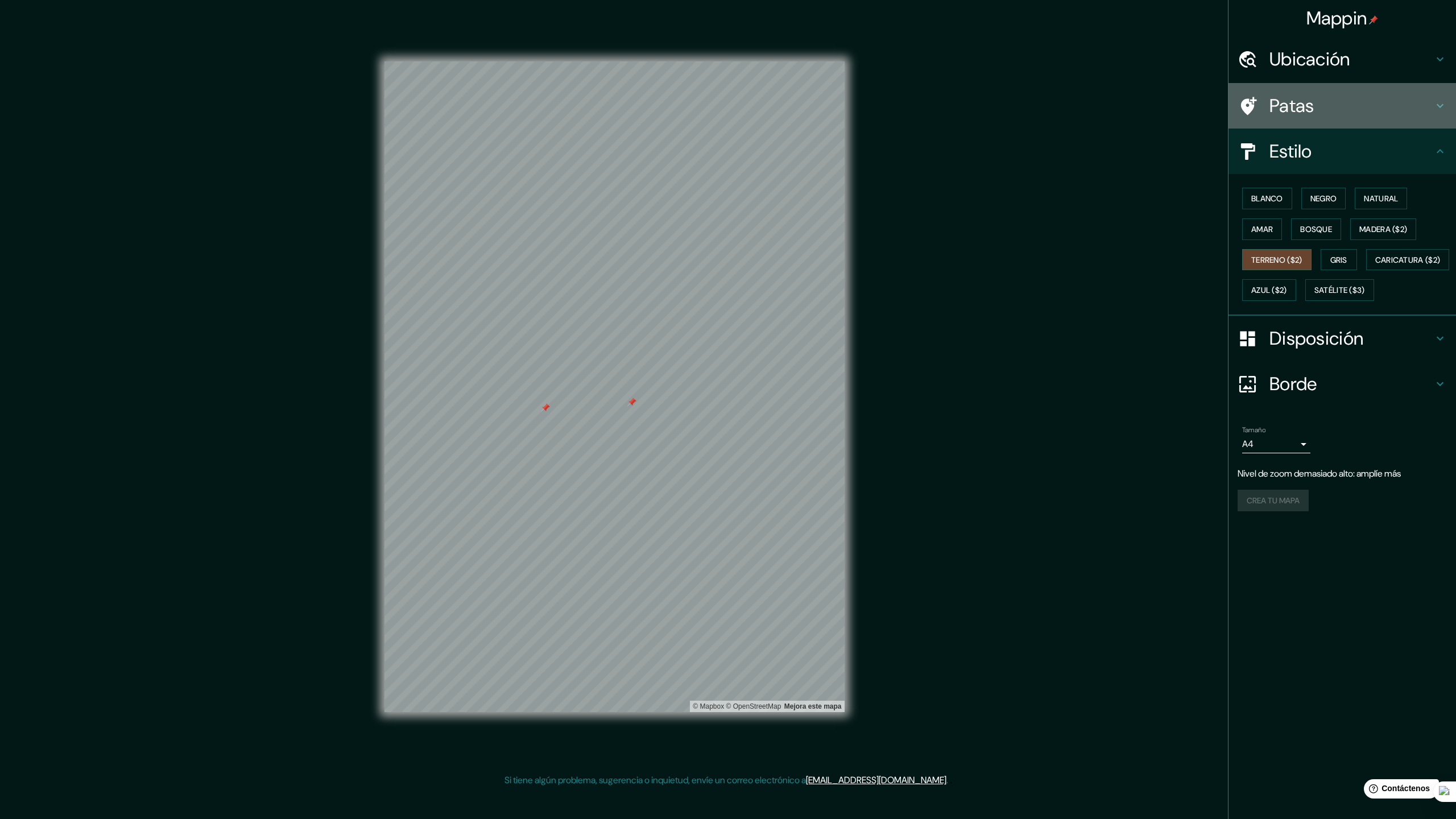
click at [1329, 109] on h4 "Patas" at bounding box center [1351, 106] width 164 height 23
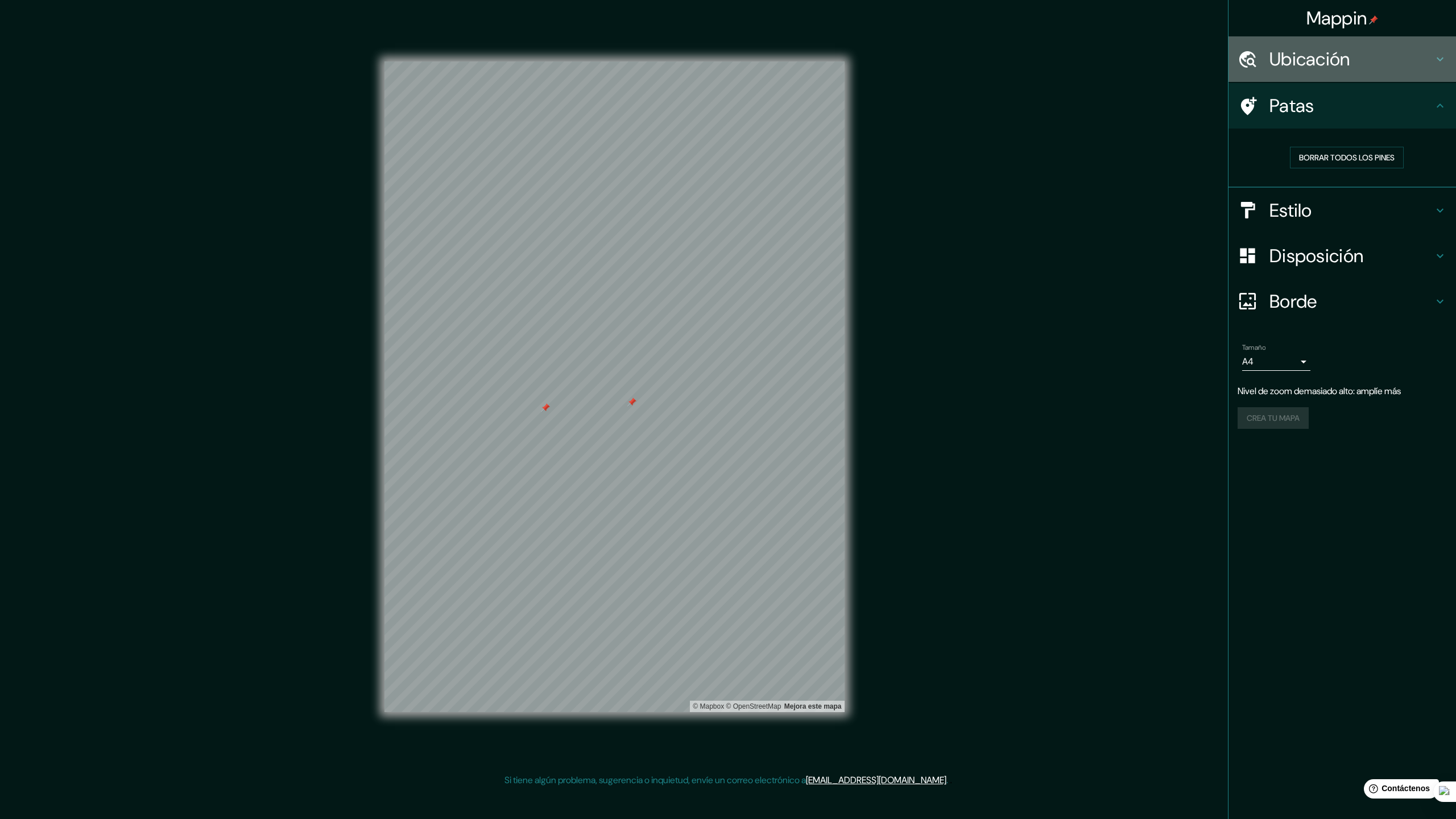
click at [1364, 56] on h4 "Ubicación" at bounding box center [1351, 59] width 164 height 23
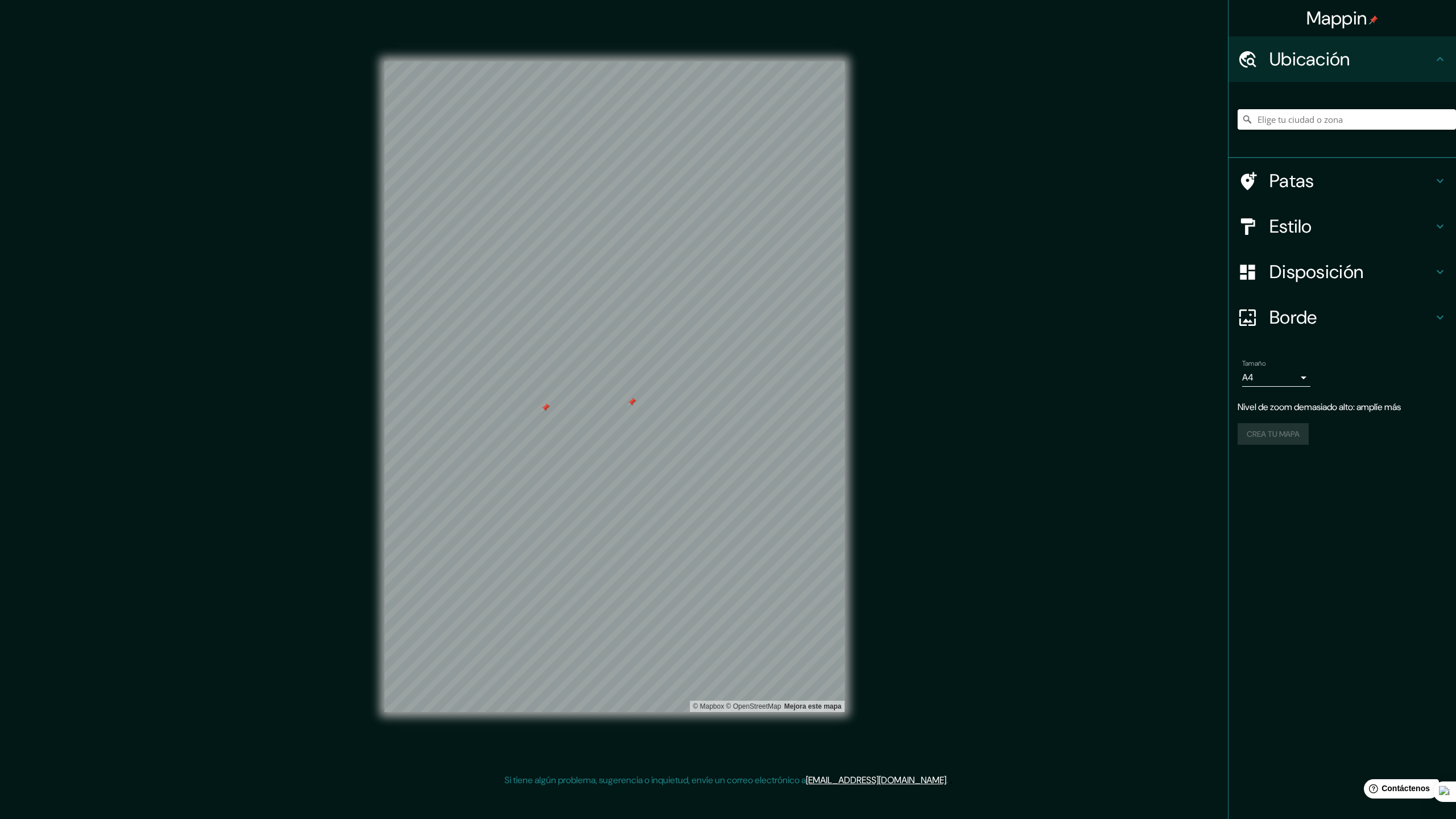
click at [1314, 185] on h4 "Patas" at bounding box center [1351, 181] width 164 height 23
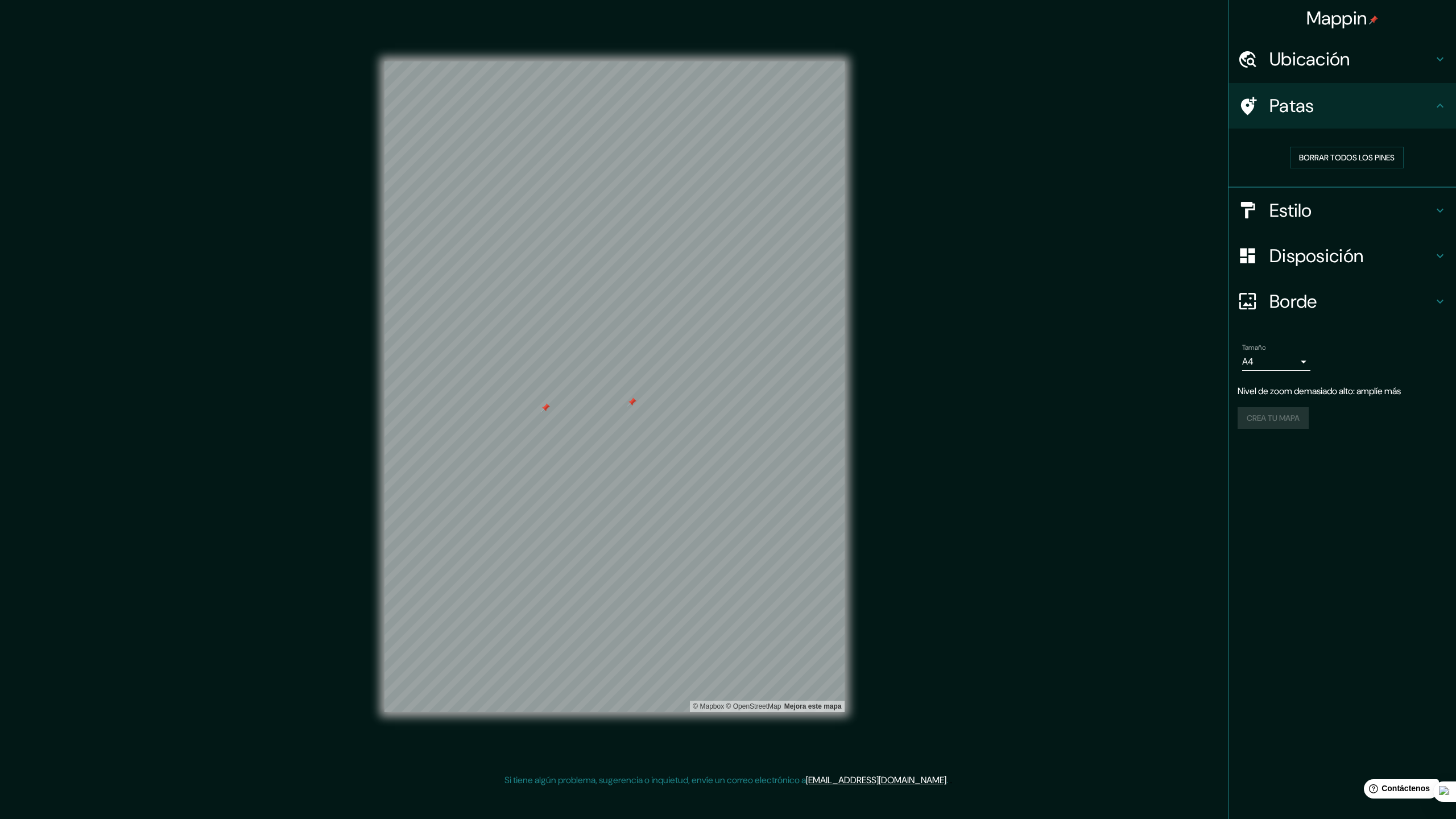
click at [1297, 200] on font "Estilo" at bounding box center [1291, 210] width 42 height 24
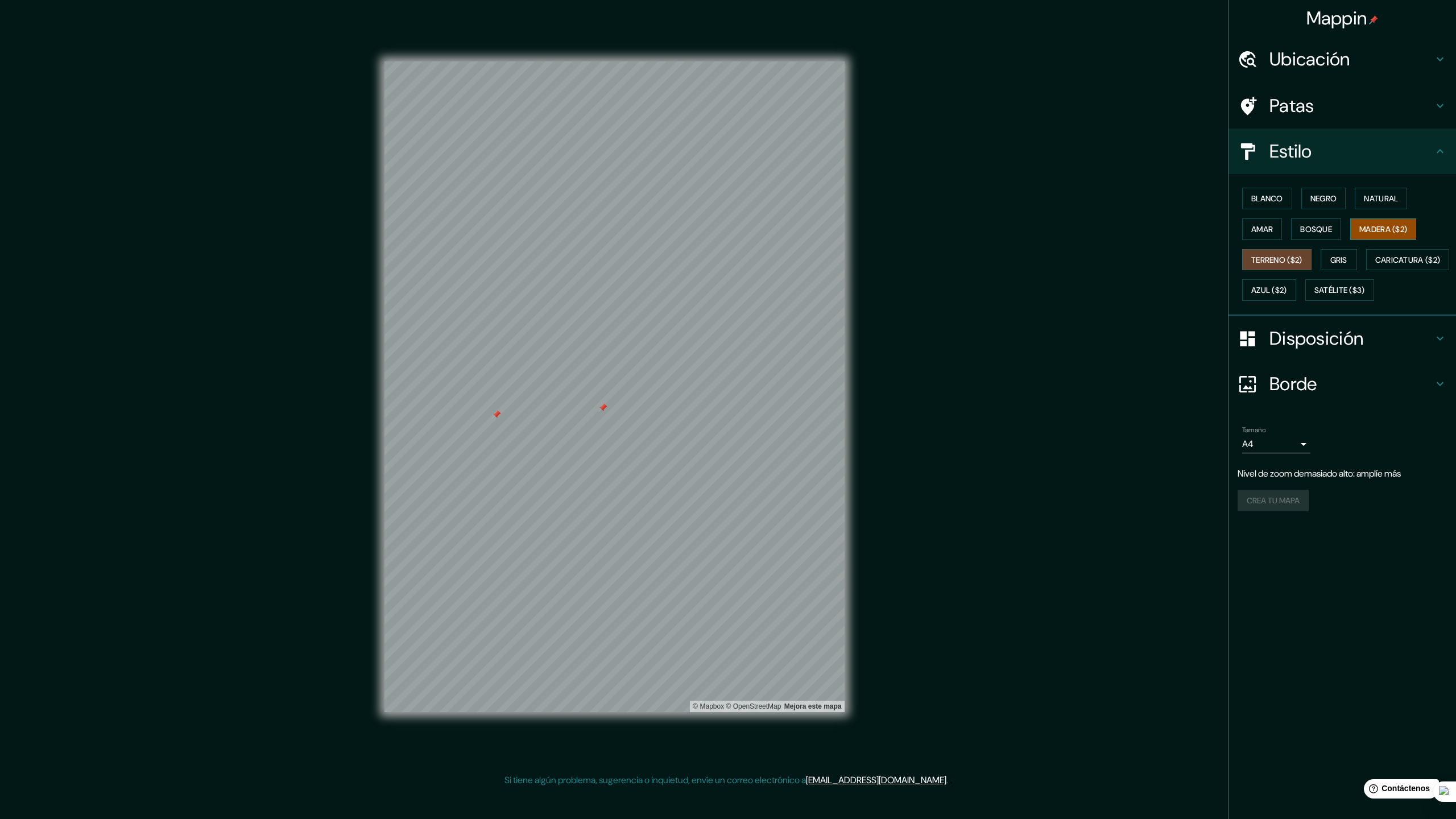
click at [1368, 227] on font "Madera ($2)" at bounding box center [1384, 229] width 48 height 10
click at [1300, 253] on font "Terreno ($2)" at bounding box center [1277, 260] width 51 height 15
click at [1388, 233] on font "Madera ($2)" at bounding box center [1384, 229] width 48 height 10
click at [1271, 260] on font "Terreno ($2)" at bounding box center [1277, 260] width 51 height 10
click at [1381, 237] on button "Madera ($2)" at bounding box center [1383, 229] width 66 height 21
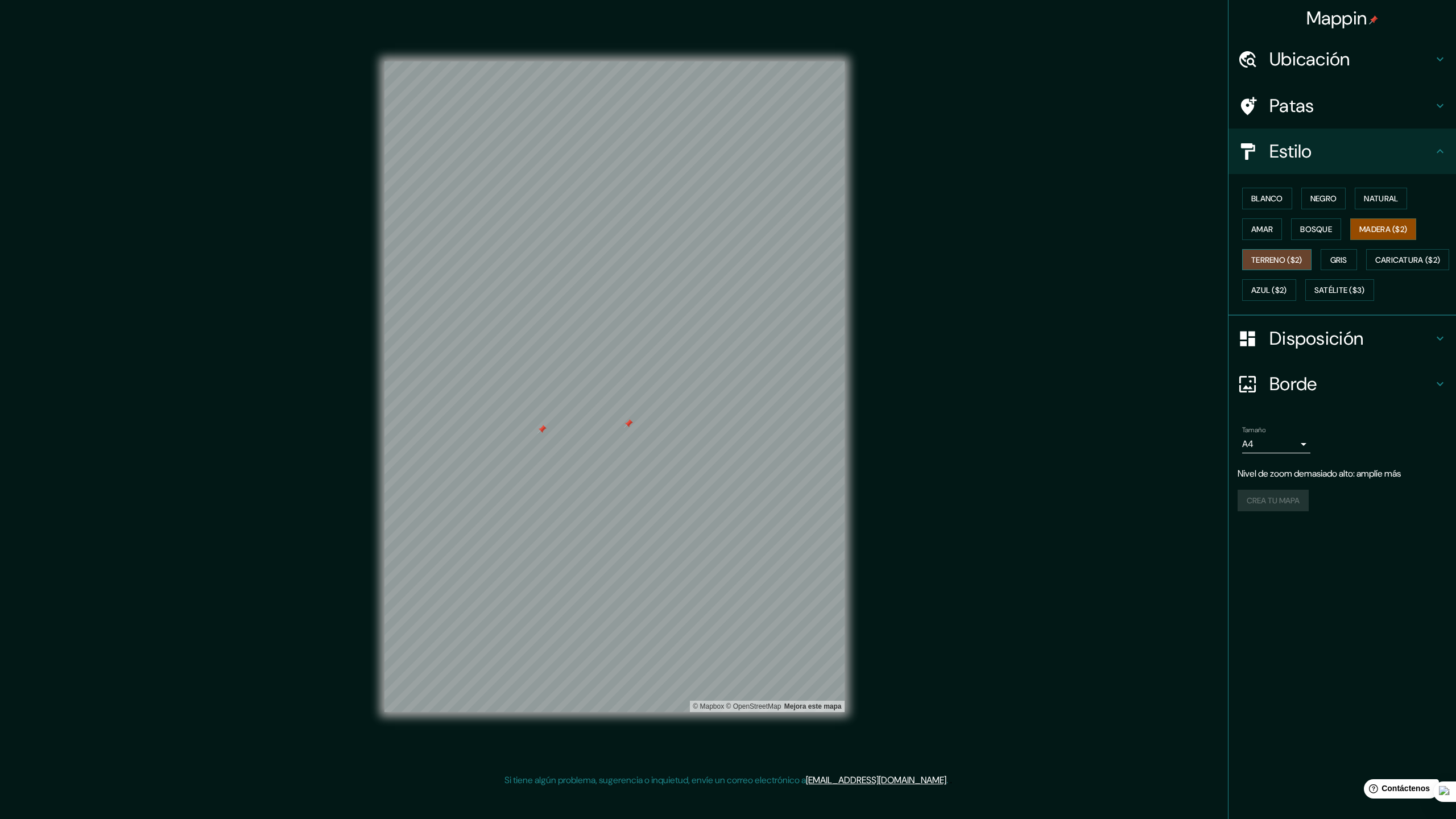
click at [1297, 253] on font "Terreno ($2)" at bounding box center [1277, 260] width 51 height 15
drag, startPoint x: 885, startPoint y: 344, endPoint x: 1357, endPoint y: 109, distance: 527.3
click at [1357, 109] on h4 "Patas" at bounding box center [1351, 106] width 164 height 23
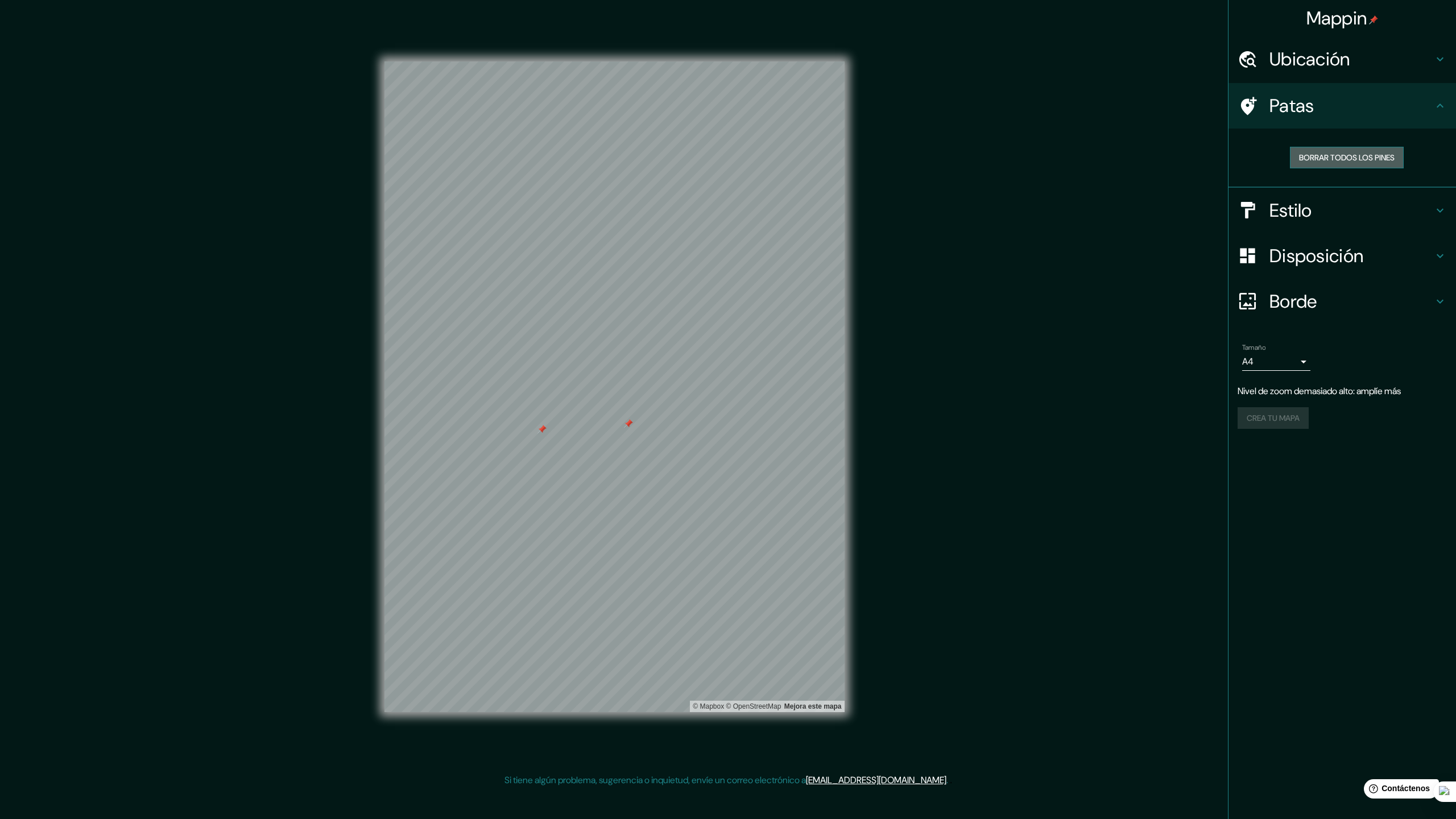
click at [1346, 152] on font "Borrar todos los pines" at bounding box center [1347, 157] width 96 height 15
click at [1396, 505] on div "Mappin Ubicación Patas Borrar todos los pines Estilo Disposición Borde Elige un…" at bounding box center [1342, 410] width 228 height 819
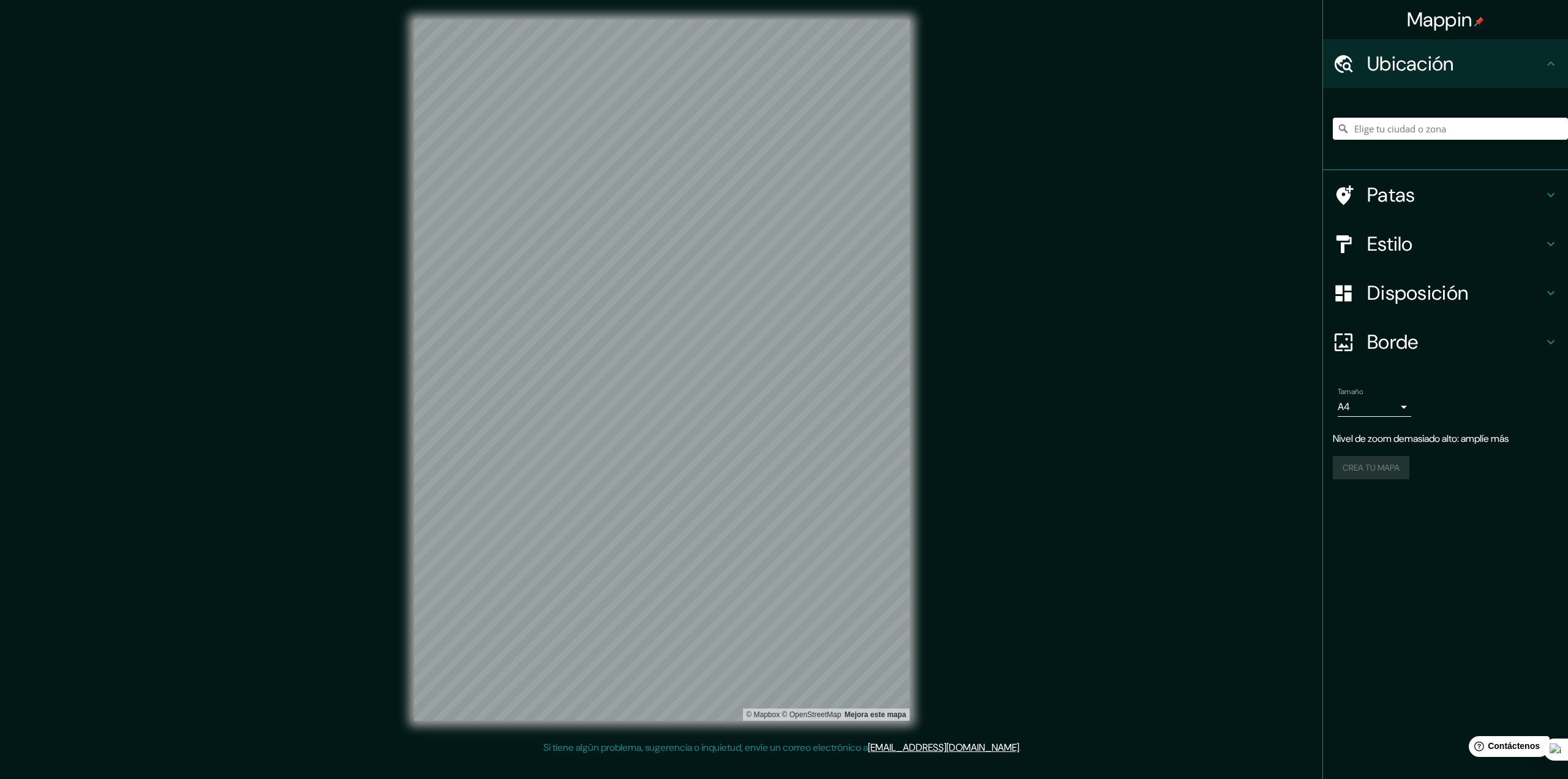
click at [1465, 243] on h4 "Estilo" at bounding box center [1455, 244] width 176 height 24
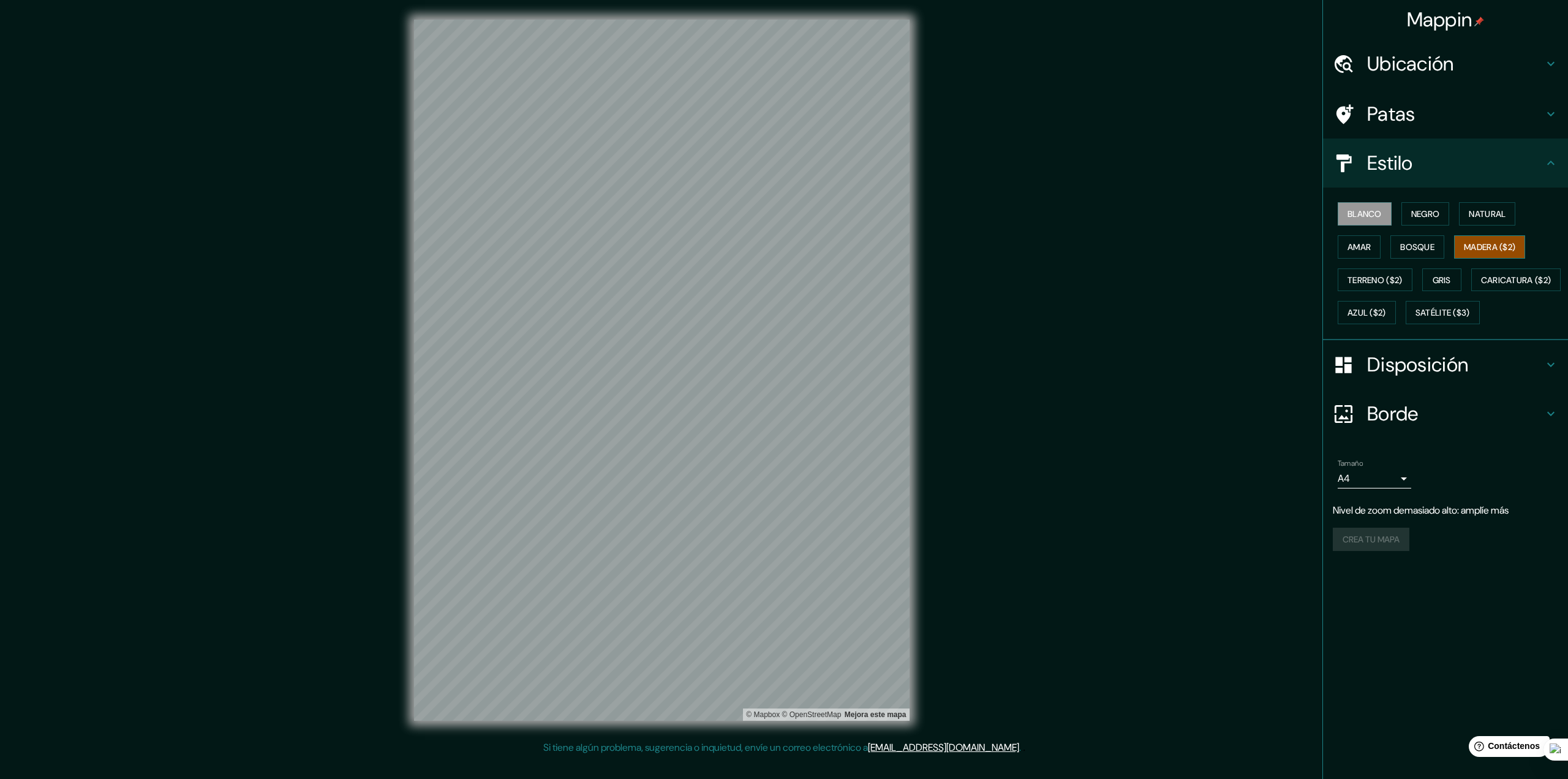
click at [1497, 239] on font "Madera ($2)" at bounding box center [1490, 246] width 51 height 16
click at [1387, 277] on font "Terreno ($2)" at bounding box center [1376, 280] width 55 height 11
click at [1493, 248] on font "Madera ($2)" at bounding box center [1490, 246] width 51 height 11
click at [1379, 280] on font "Terreno ($2)" at bounding box center [1376, 280] width 55 height 11
click at [1508, 246] on font "Madera ($2)" at bounding box center [1490, 246] width 51 height 11
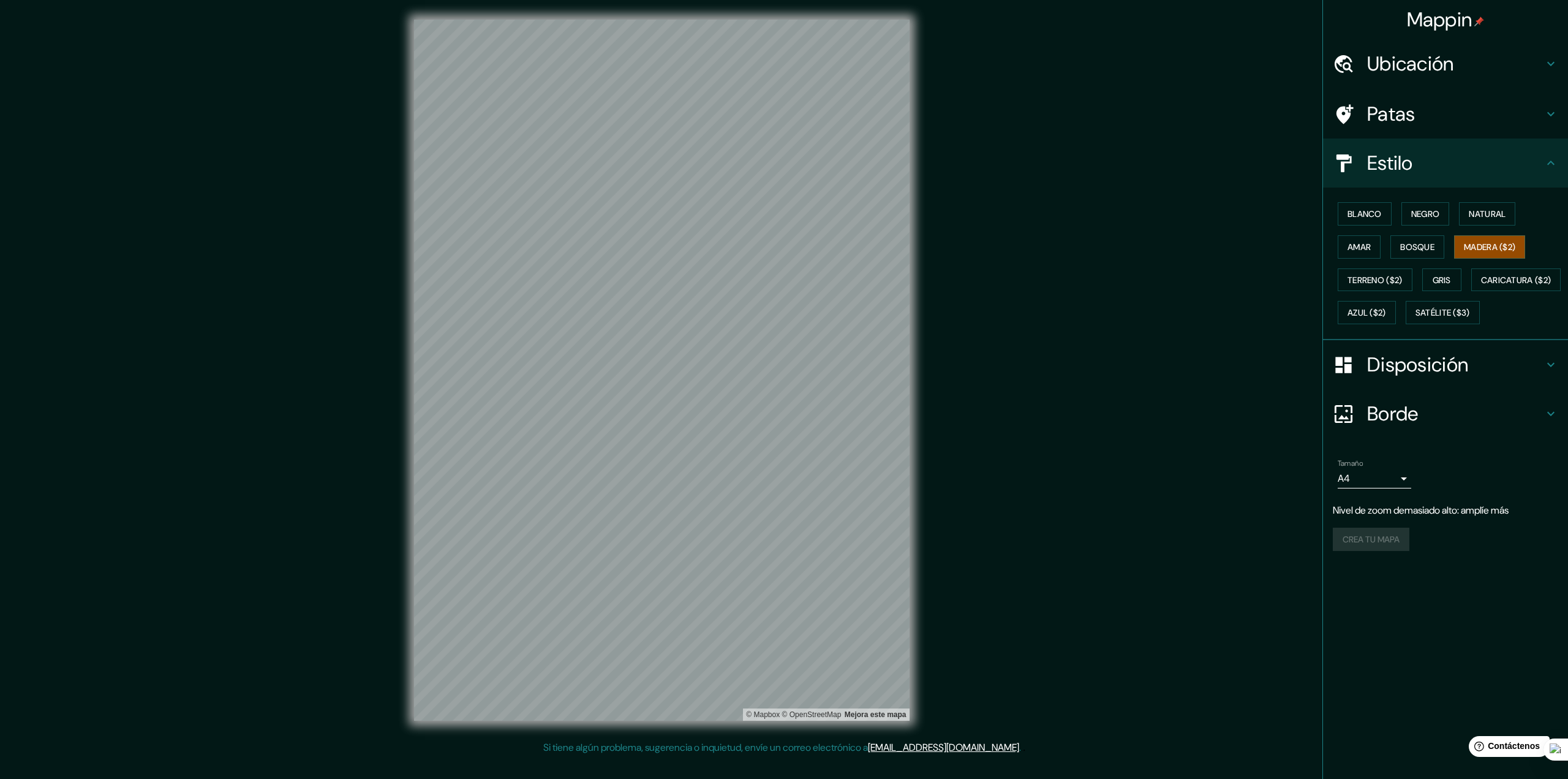
click at [962, 180] on div "Mappin Ubicación Patas Estilo Blanco Negro Natural [PERSON_NAME] ($2) Terreno (…" at bounding box center [784, 380] width 1568 height 760
click at [870, 713] on font "Mejora este mapa" at bounding box center [876, 714] width 62 height 8
drag, startPoint x: 986, startPoint y: 234, endPoint x: 971, endPoint y: 316, distance: 83.4
click at [971, 316] on div "Mappin Ubicación Patas Estilo Blanco Negro Natural [PERSON_NAME] ($2) Terreno (…" at bounding box center [784, 380] width 1568 height 760
click at [831, 749] on font "Si tiene algún problema, sugerencia o inquietud, envíe un correo electrónico a" at bounding box center [706, 747] width 325 height 13
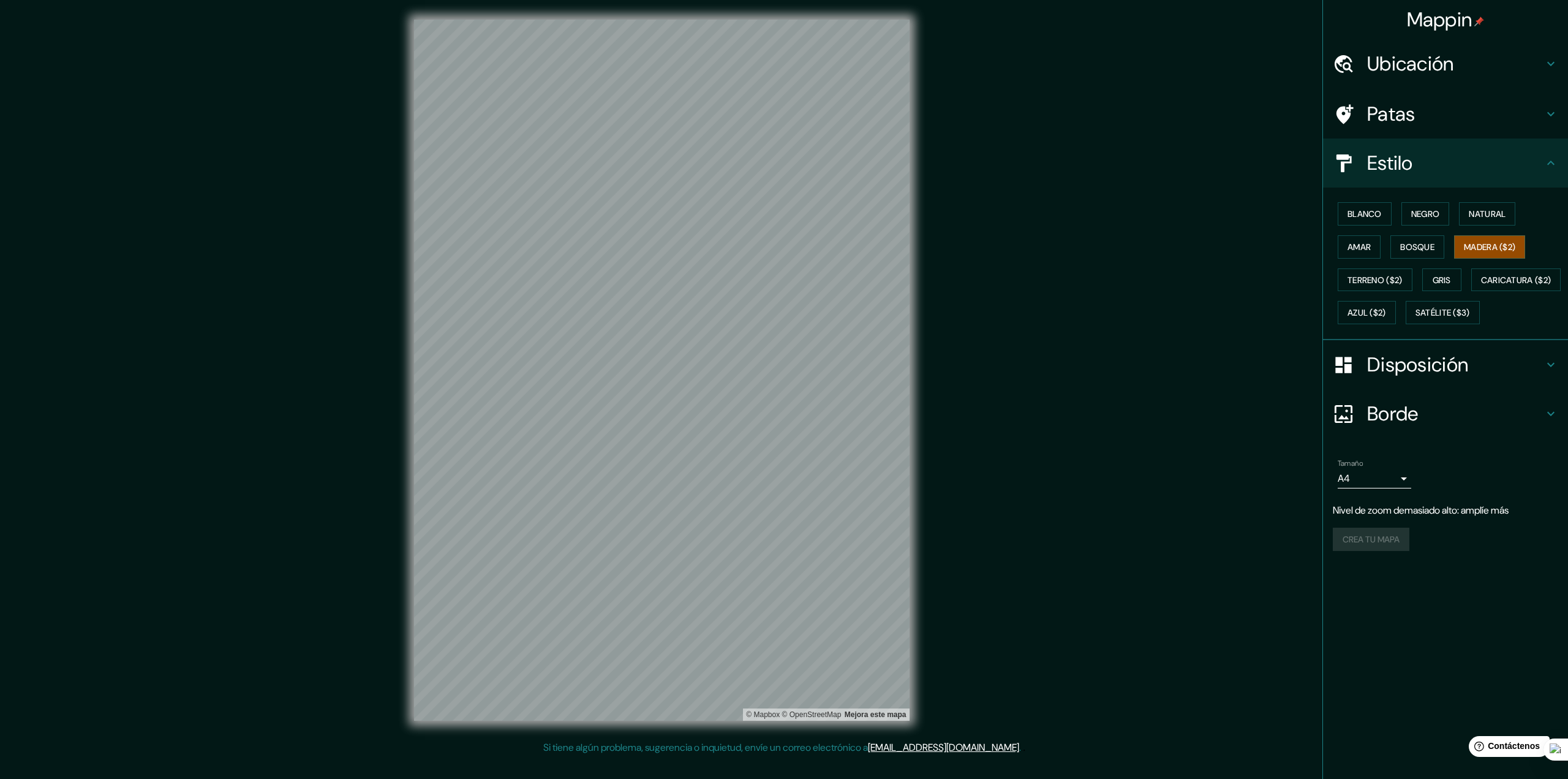
drag, startPoint x: 285, startPoint y: 155, endPoint x: 300, endPoint y: 146, distance: 17.5
click at [286, 154] on div "Mappin Ubicación Patas Estilo Blanco Negro Natural [PERSON_NAME] ($2) Terreno (…" at bounding box center [784, 380] width 1568 height 760
click at [1390, 275] on font "Terreno ($2)" at bounding box center [1376, 280] width 55 height 11
